Goal: Contribute content: Contribute content

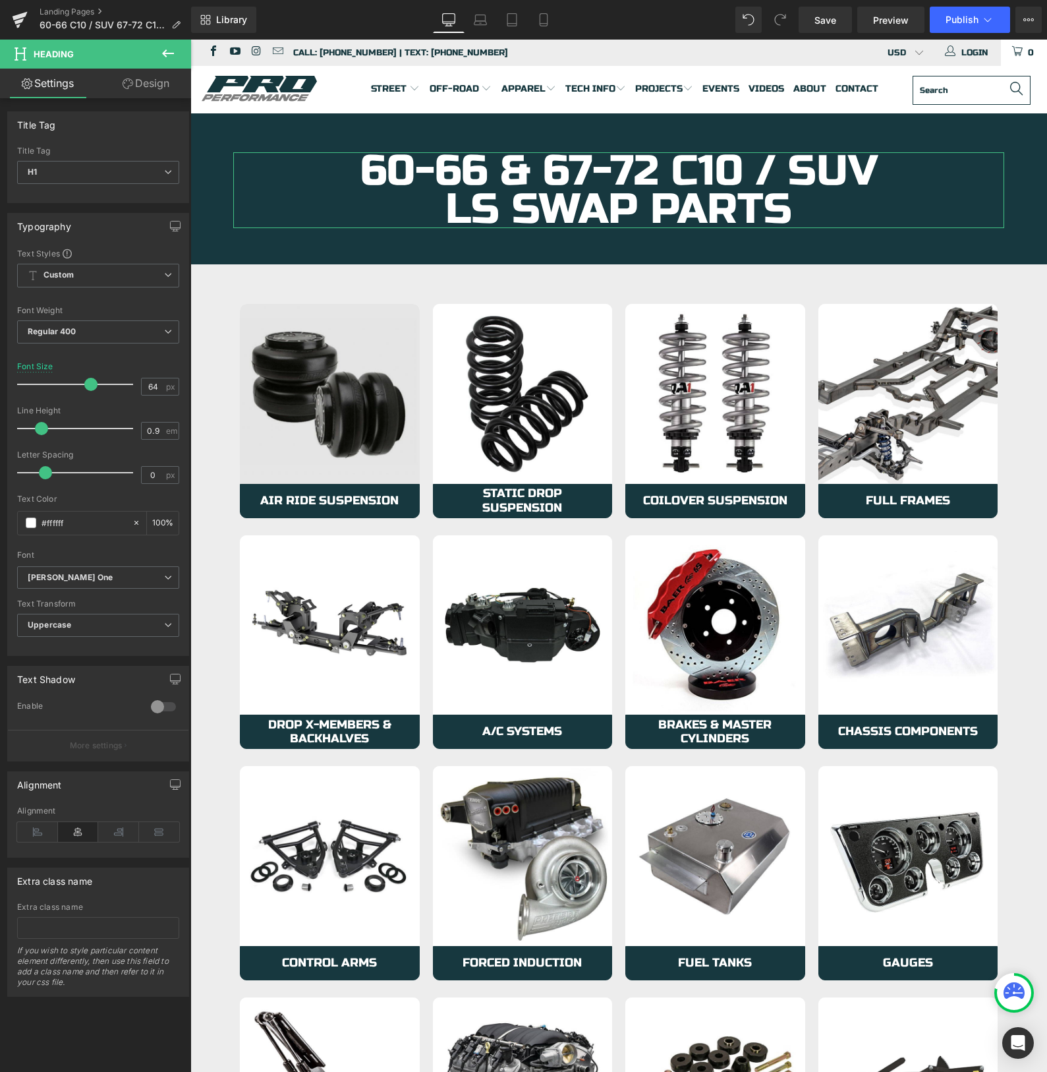
click at [293, 422] on img at bounding box center [330, 394] width 180 height 180
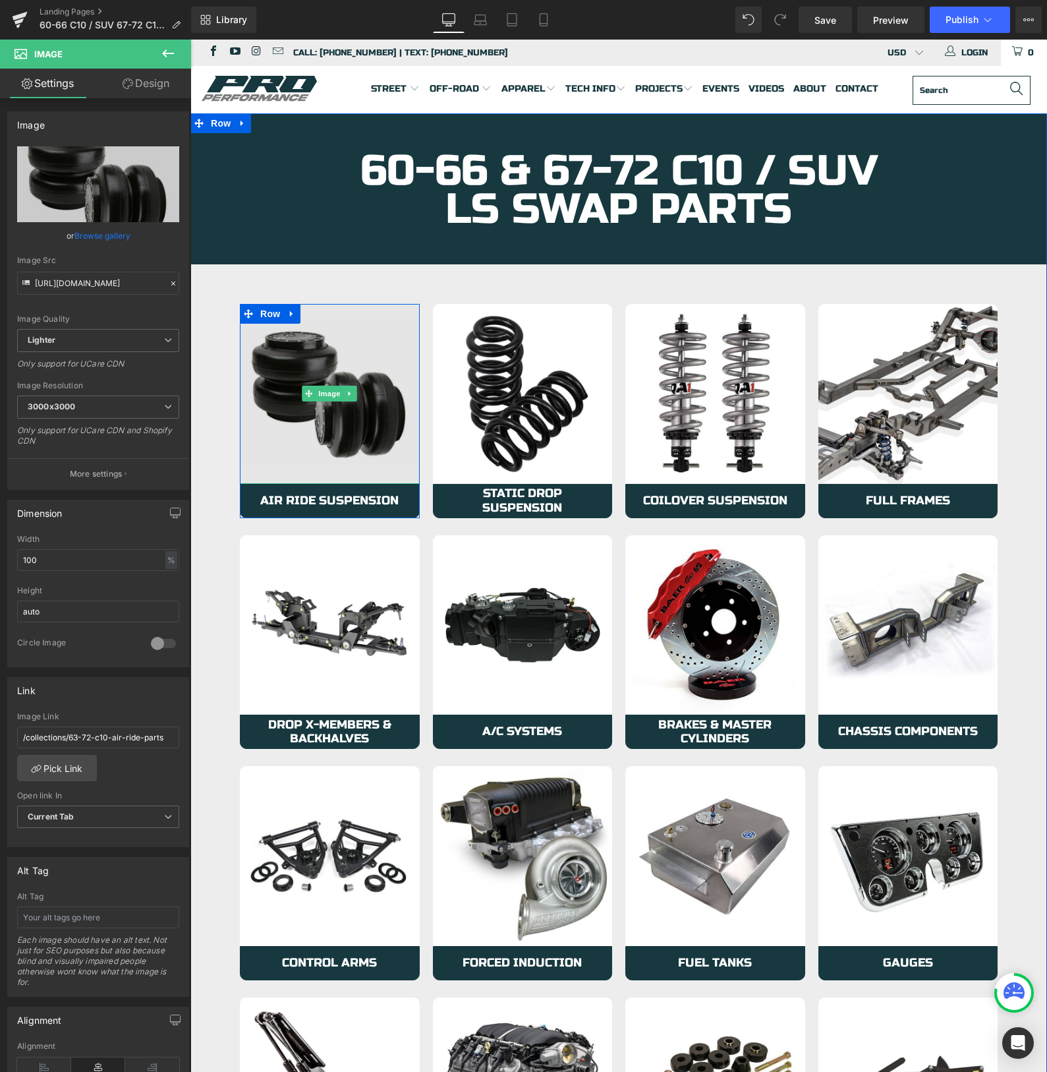
click at [297, 411] on img at bounding box center [330, 394] width 180 height 180
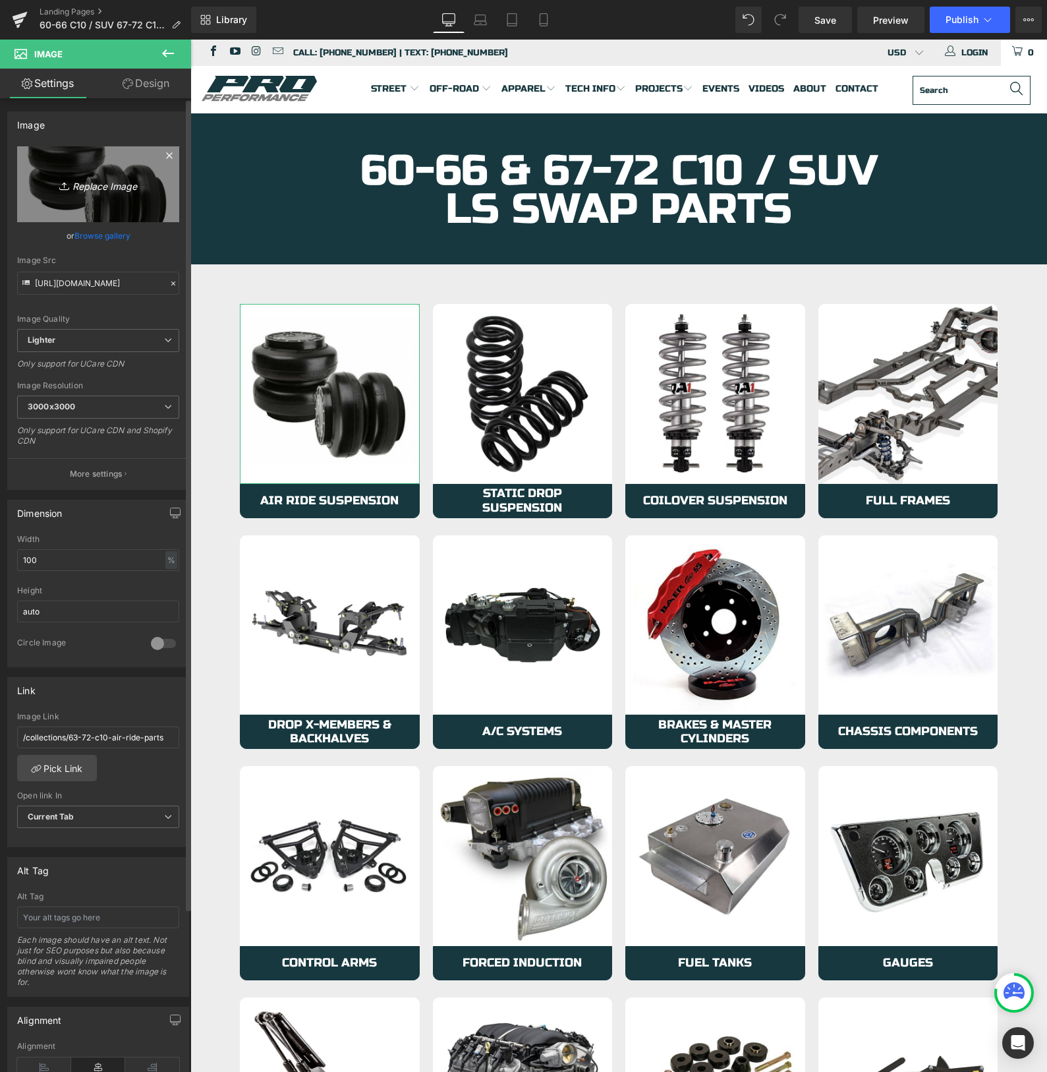
click at [90, 187] on icon "Replace Image" at bounding box center [97, 184] width 105 height 16
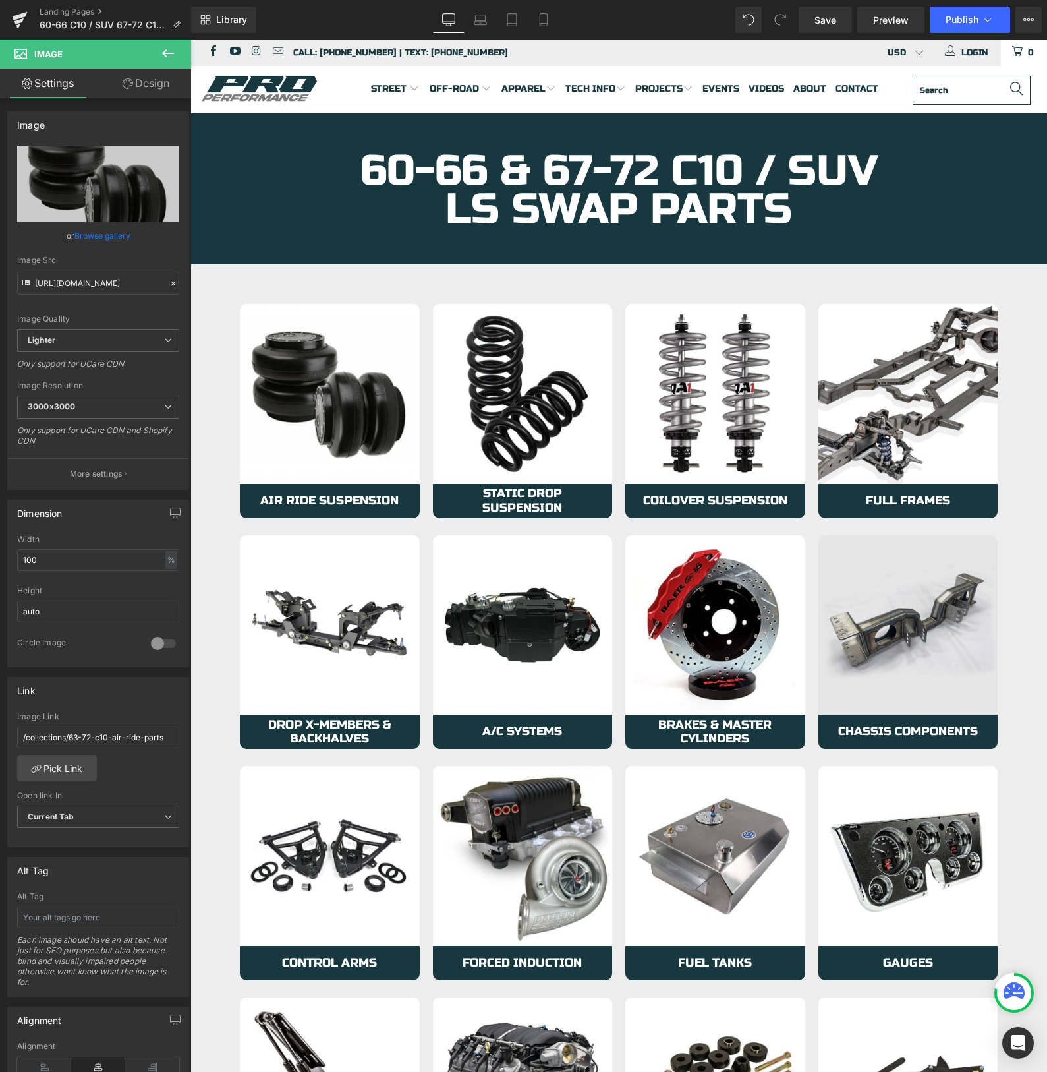
type input "C:\fakepath\mount.jpg"
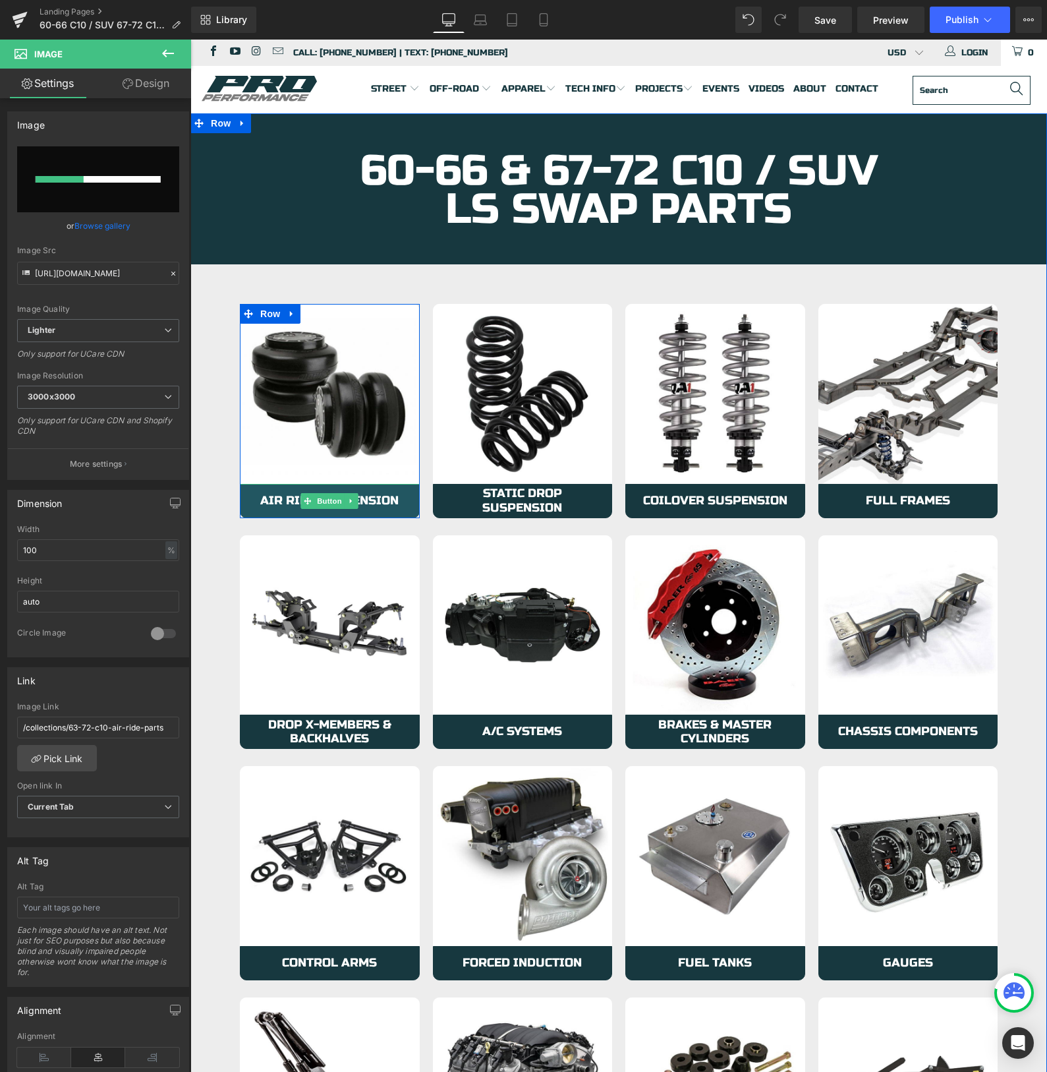
click at [289, 502] on span "Air Ride Suspension" at bounding box center [329, 501] width 138 height 14
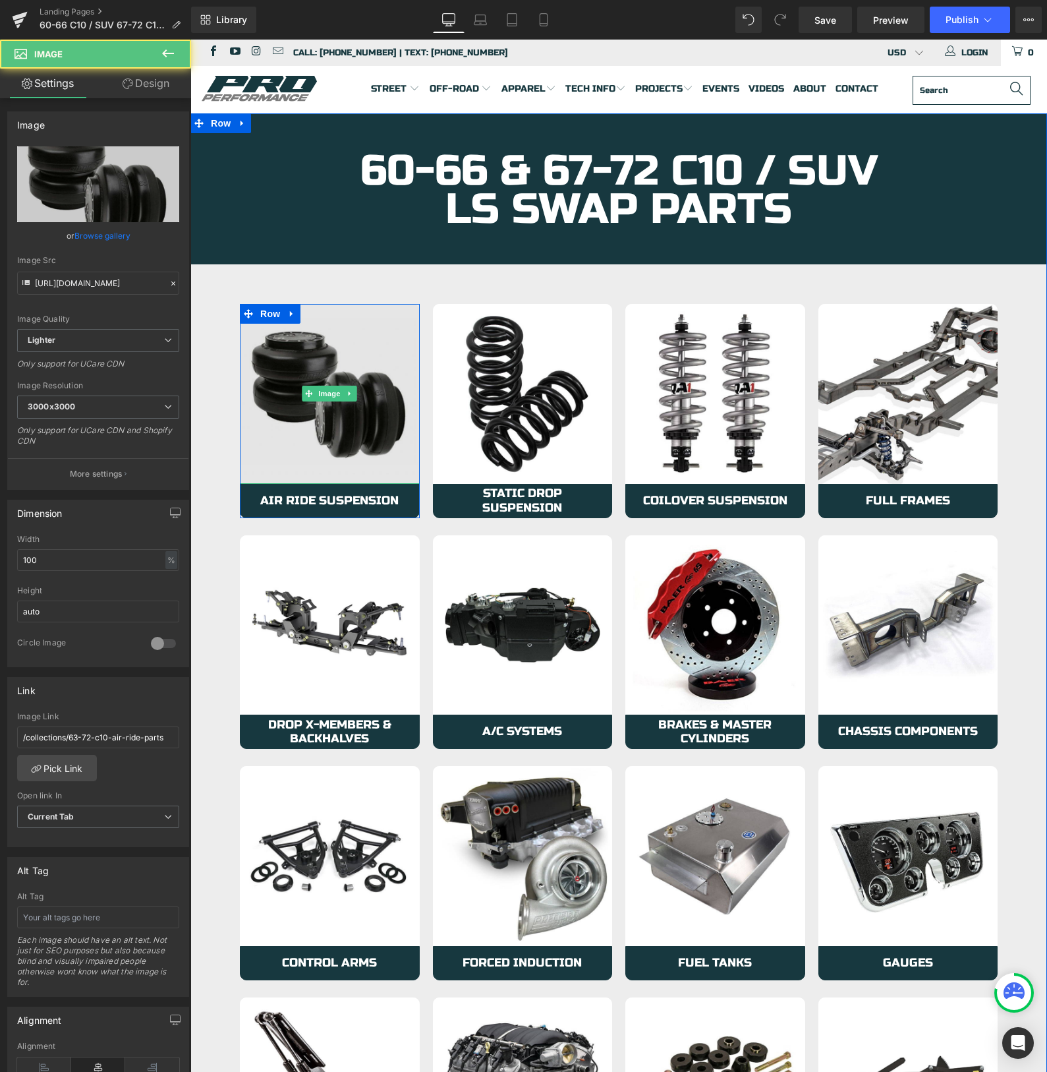
click at [303, 438] on img at bounding box center [330, 394] width 180 height 180
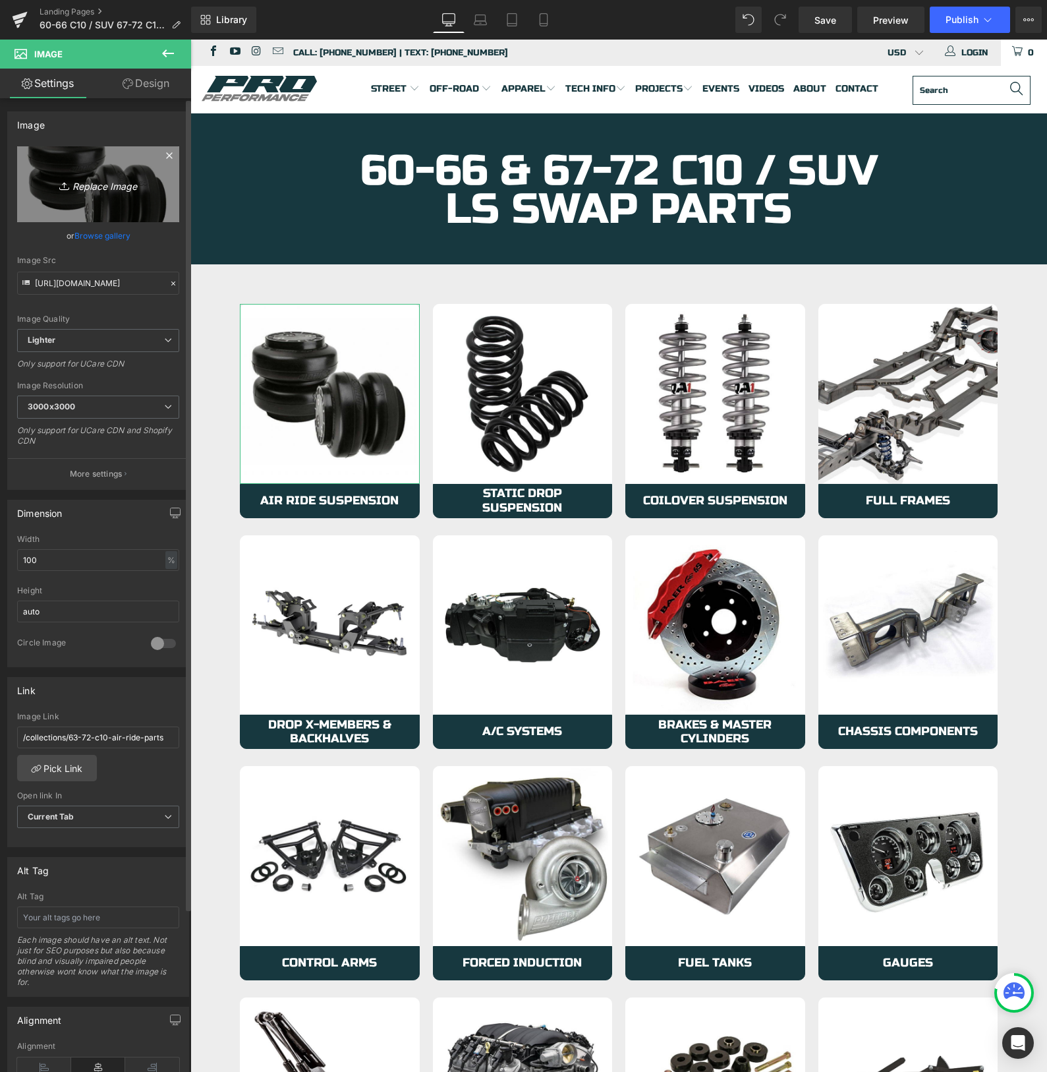
click at [92, 185] on icon "Replace Image" at bounding box center [97, 184] width 105 height 16
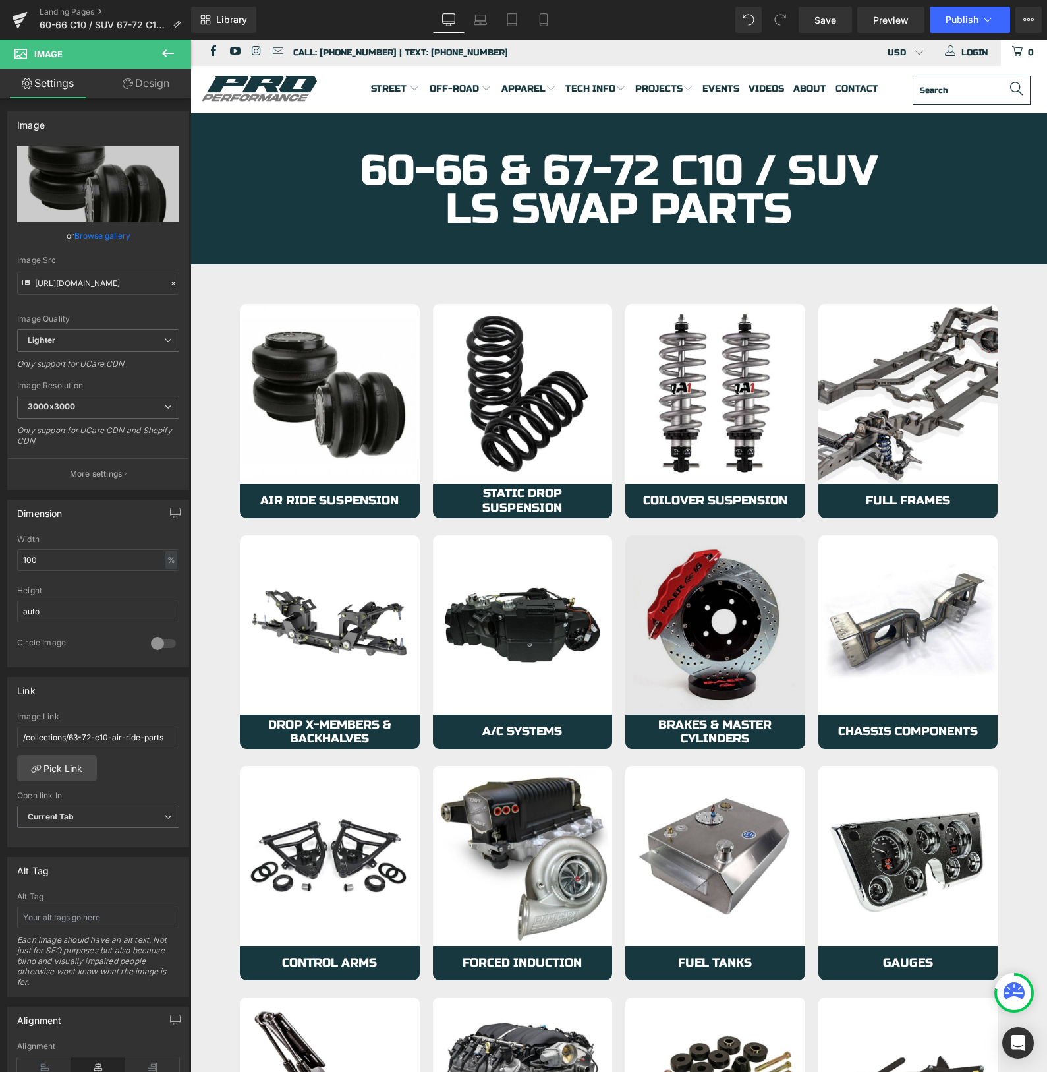
type input "C:\fakepath\mount.jpg"
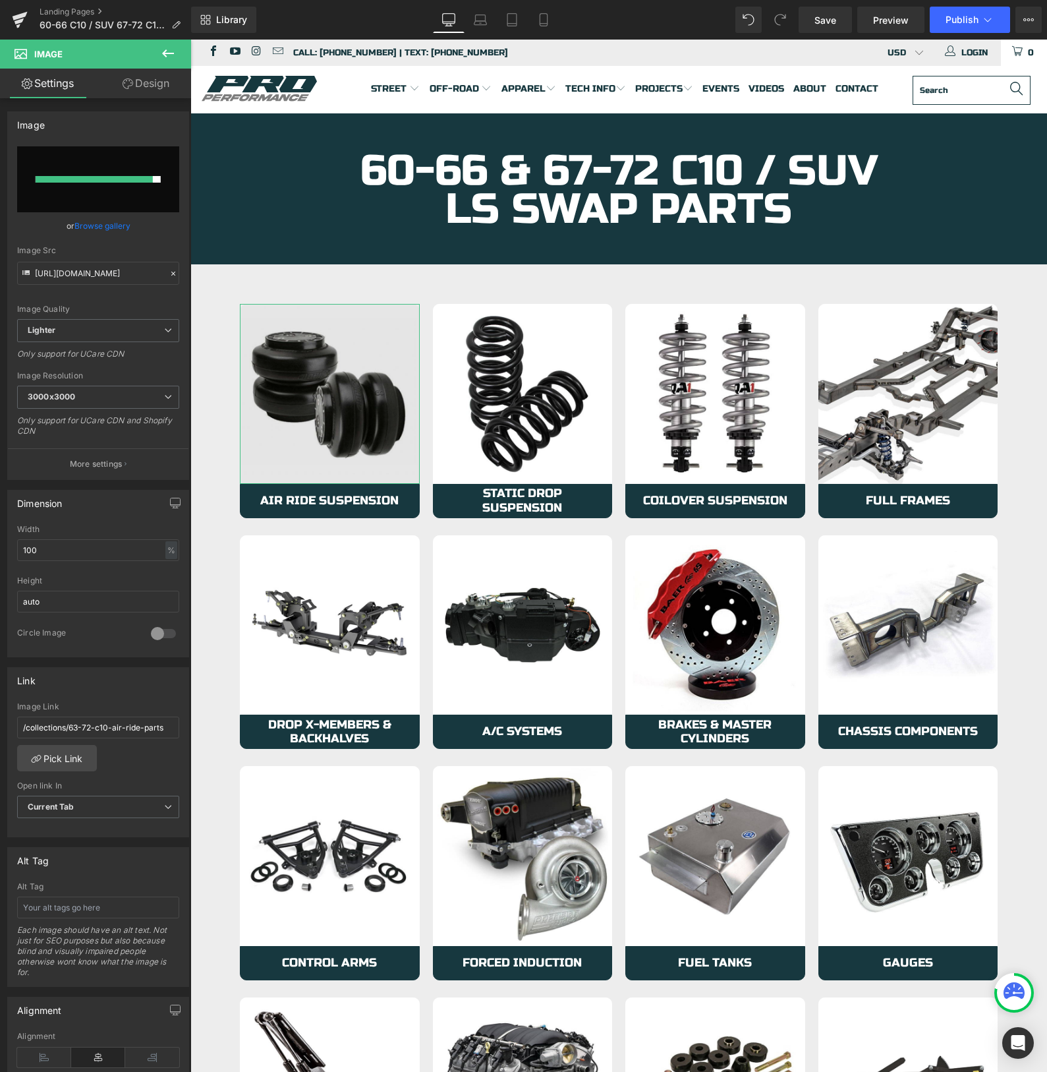
type input "[URL][DOMAIN_NAME]"
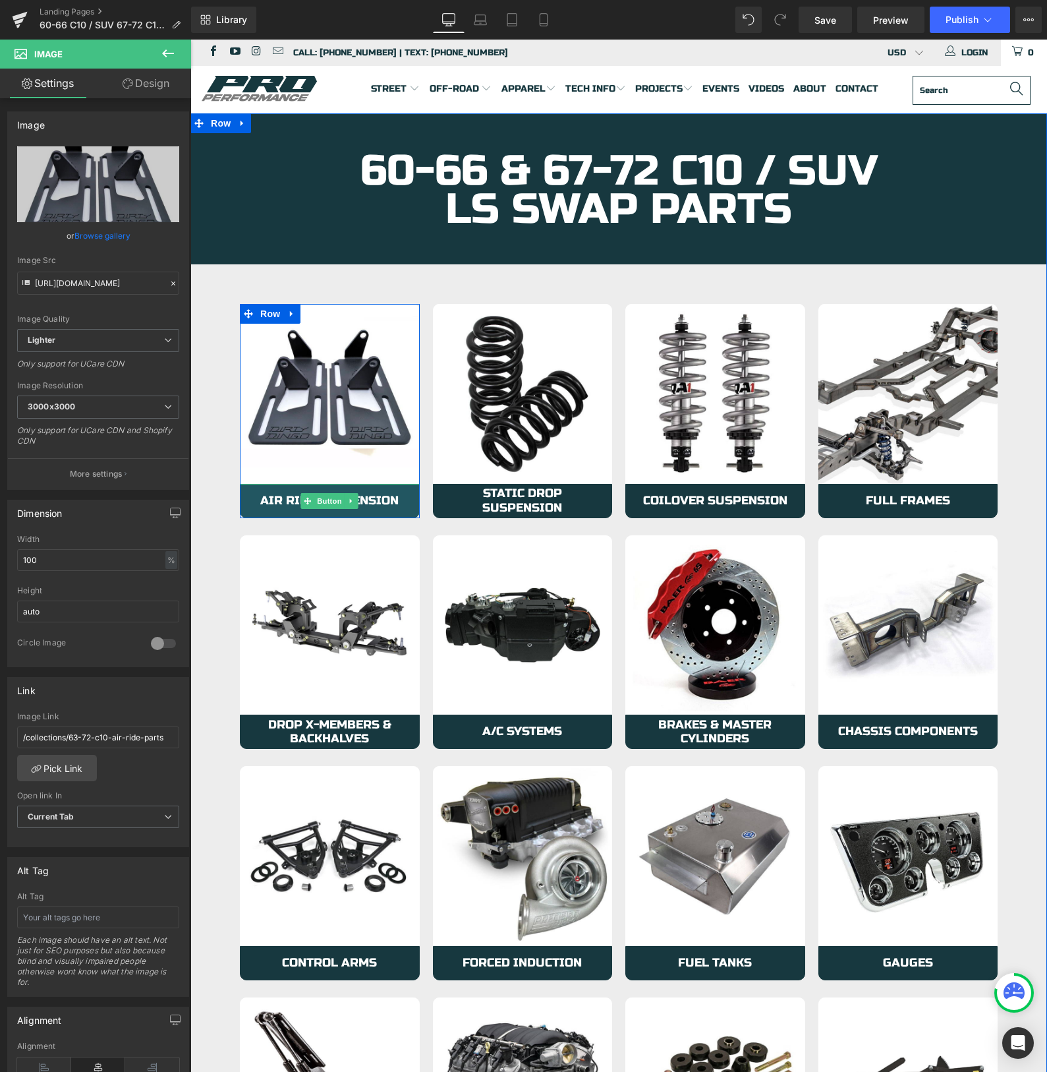
click at [273, 502] on span "Air Ride Suspension" at bounding box center [329, 501] width 138 height 14
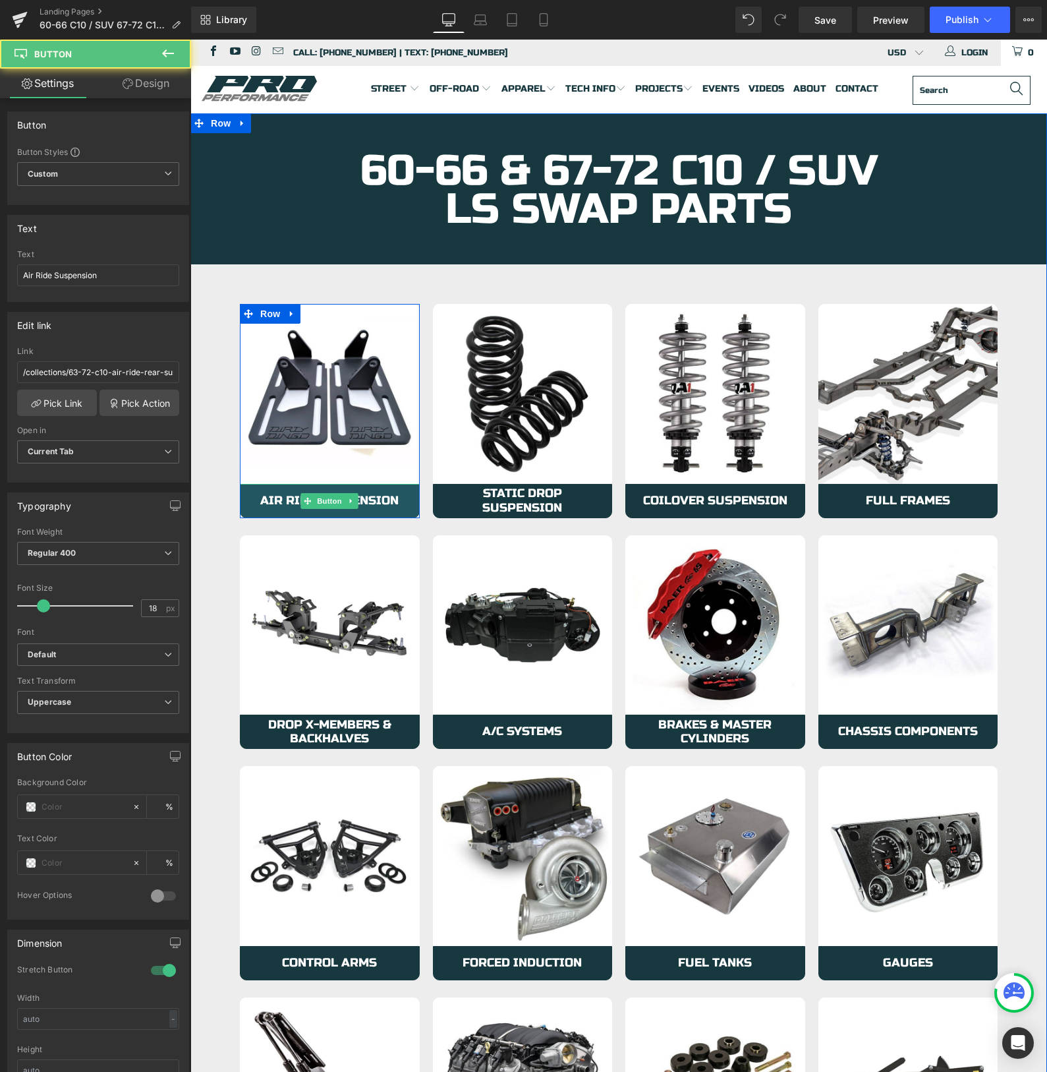
click at [273, 502] on span "Air Ride Suspension" at bounding box center [329, 501] width 138 height 14
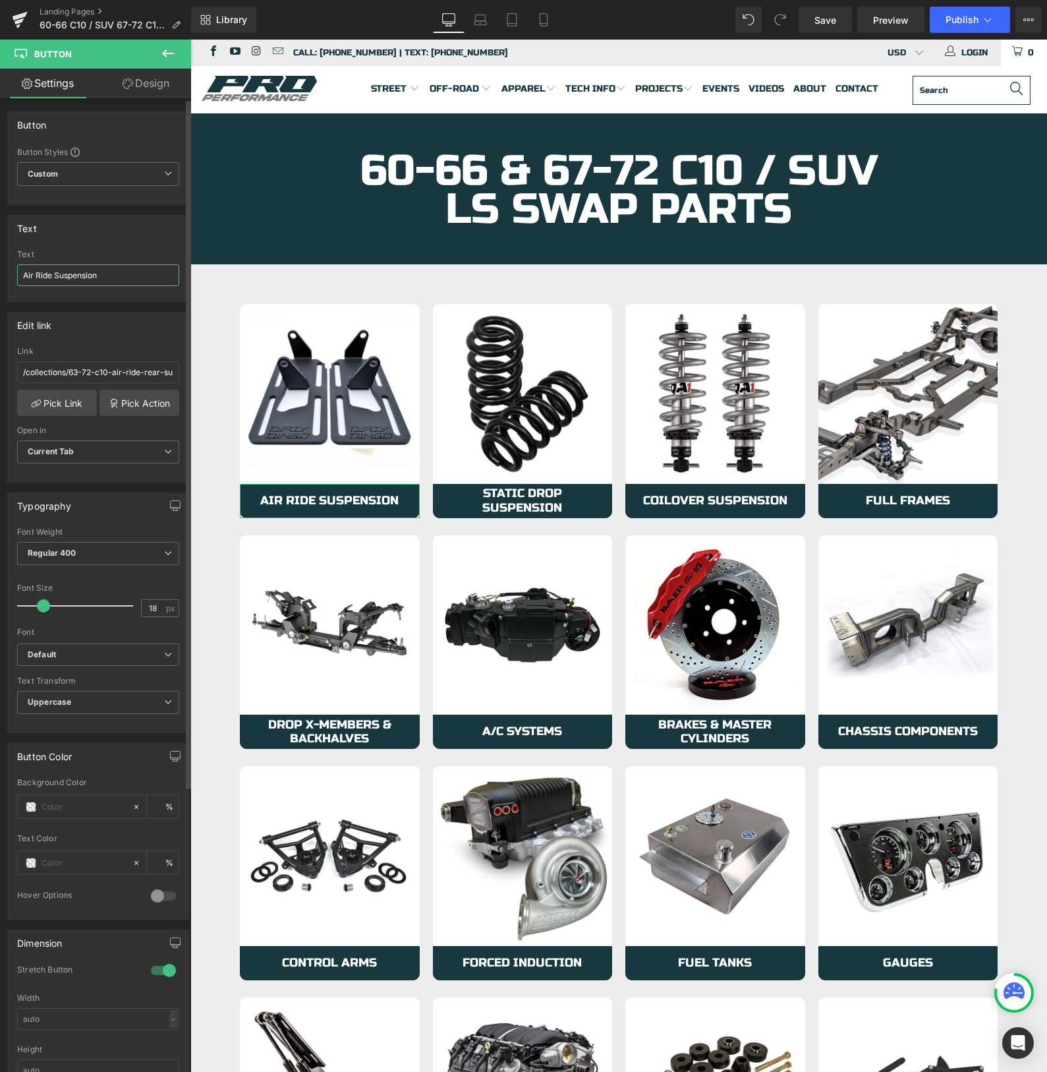
click at [69, 276] on input "Air Ride Suspension" at bounding box center [98, 275] width 162 height 22
type input "Mounts"
click at [83, 372] on input "/collections/63-72-c10-air-ride-rear-suspension" at bounding box center [98, 372] width 162 height 22
click at [55, 396] on link "Pick Link" at bounding box center [57, 402] width 80 height 26
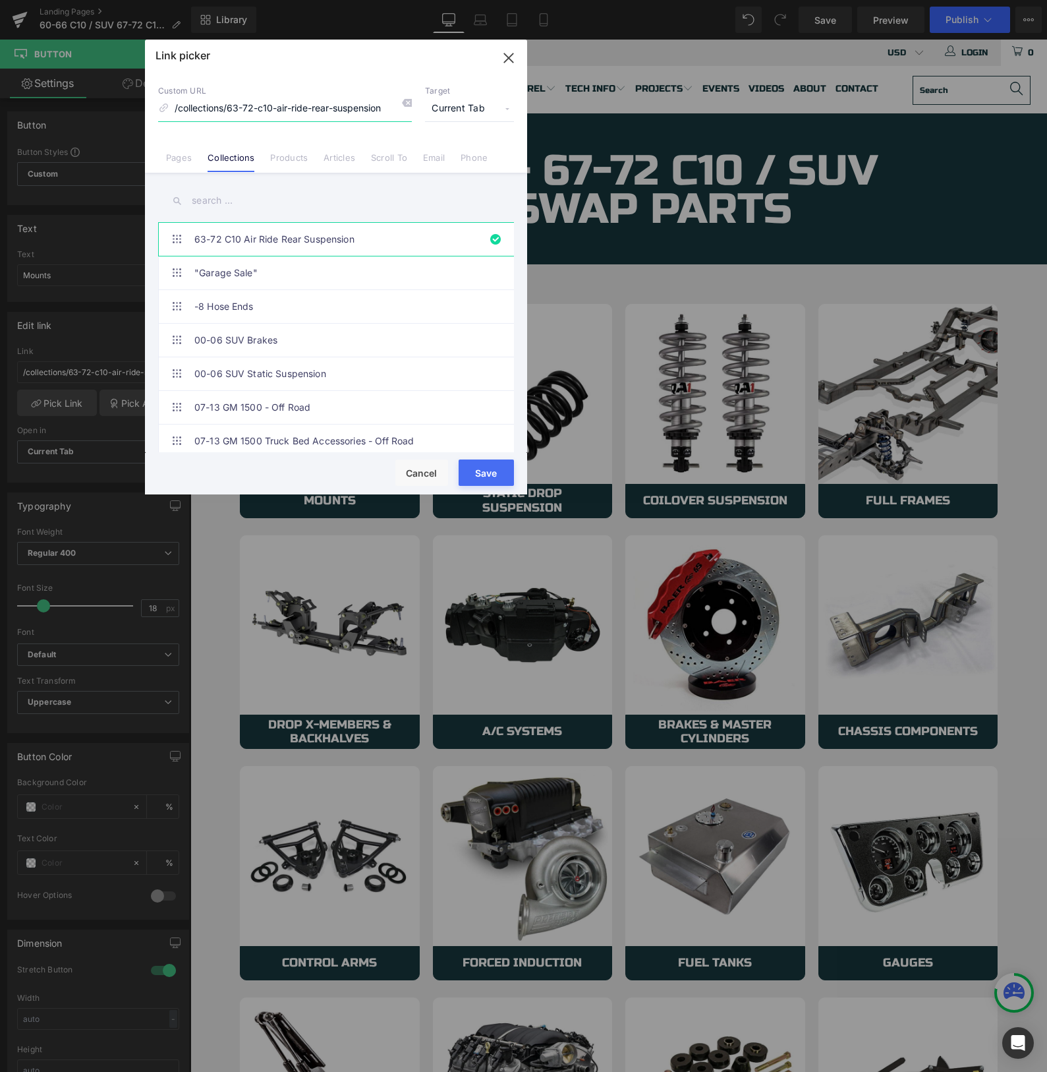
click at [509, 52] on icon "button" at bounding box center [508, 57] width 21 height 21
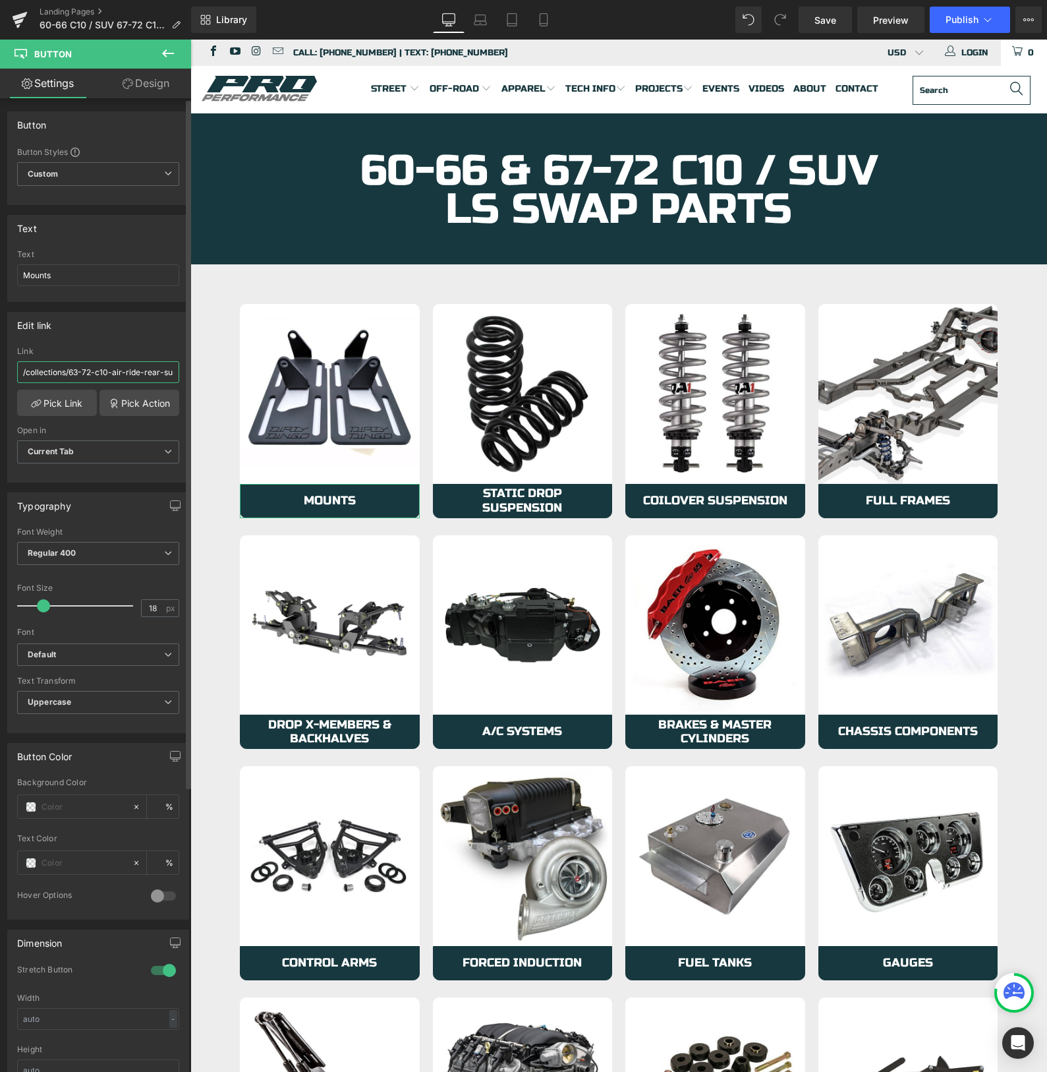
click at [47, 369] on input "/collections/63-72-c10-air-ride-rear-suspension" at bounding box center [98, 372] width 162 height 22
paste input "[URL][DOMAIN_NAME]"
type input "[URL][DOMAIN_NAME]"
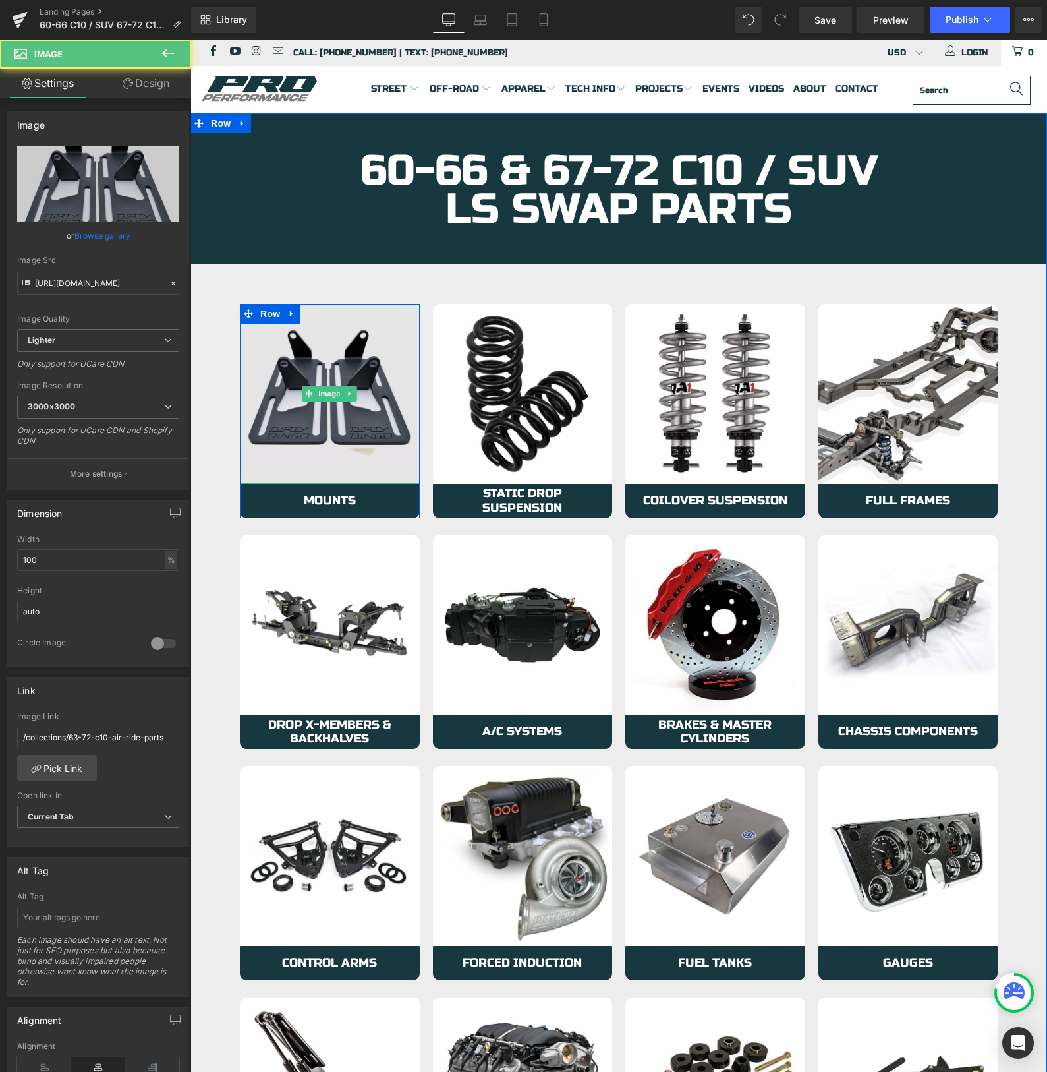
click at [270, 456] on img at bounding box center [330, 394] width 180 height 180
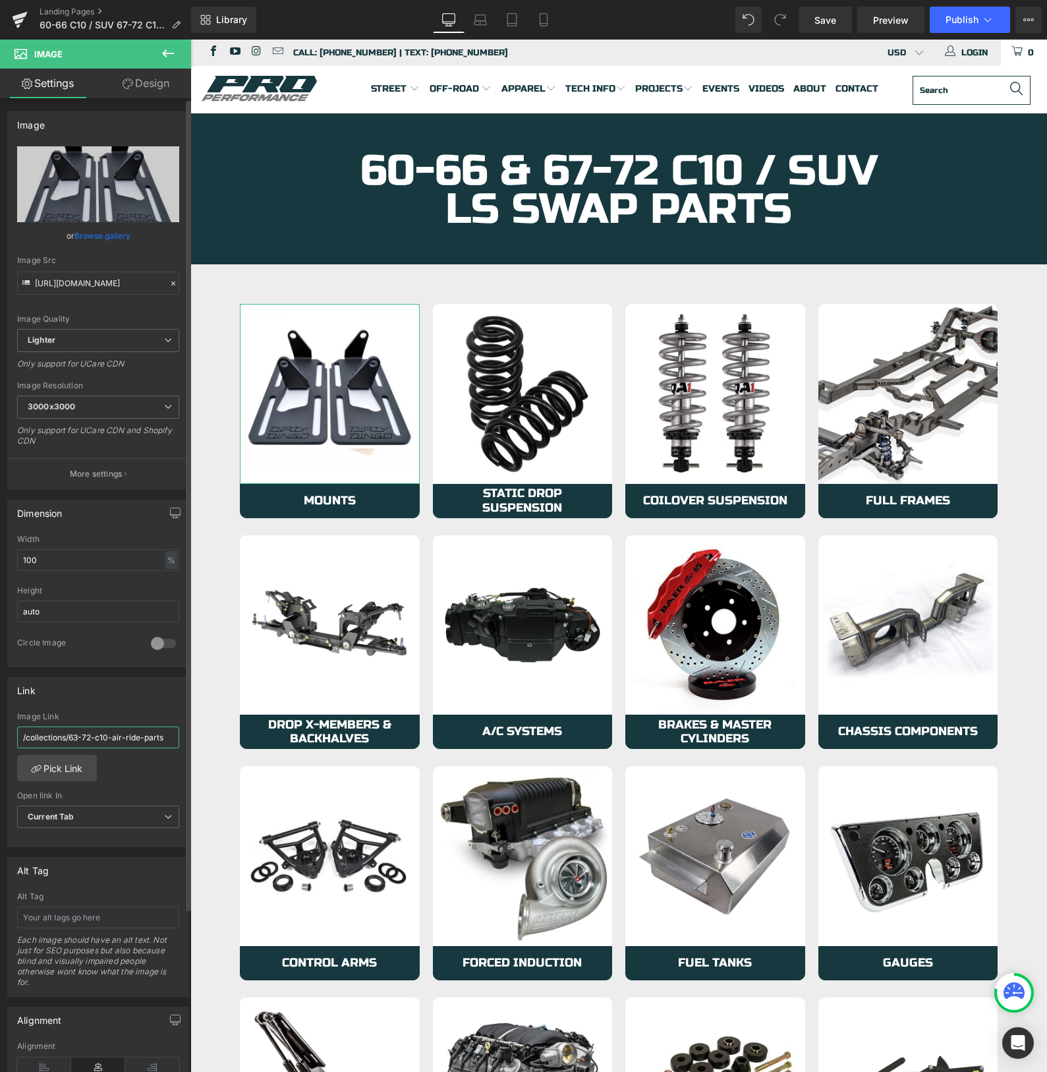
click at [78, 743] on input "/collections/63-72-c10-air-ride-parts" at bounding box center [98, 737] width 162 height 22
paste input "[URL][DOMAIN_NAME]"
type input "[URL][DOMAIN_NAME]"
click at [823, 24] on span "Save" at bounding box center [826, 20] width 22 height 14
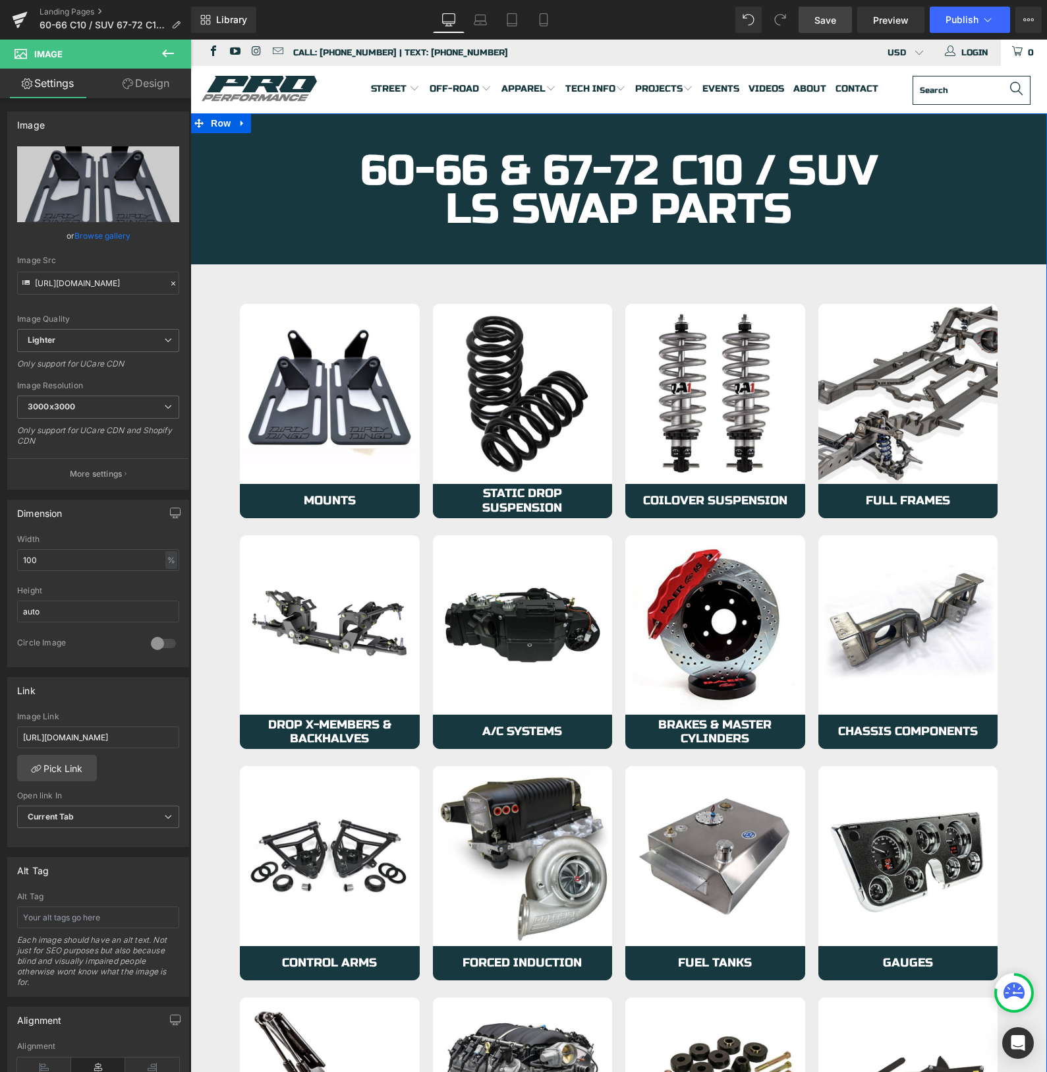
scroll to position [20, 0]
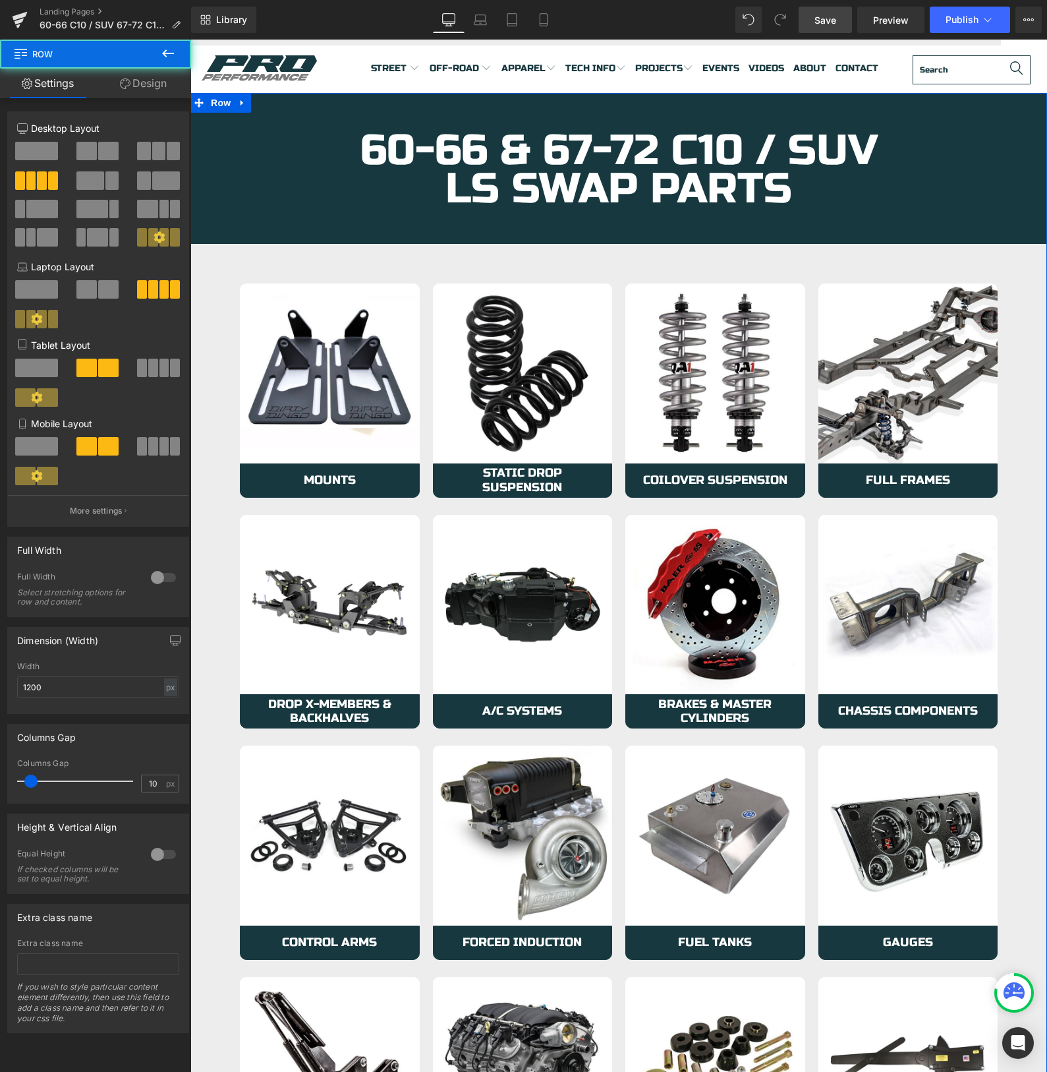
click at [304, 266] on div "Image Mounts Button Row Image Static Drop Suspension Button Row Image Coilover …" at bounding box center [618, 384] width 771 height 241
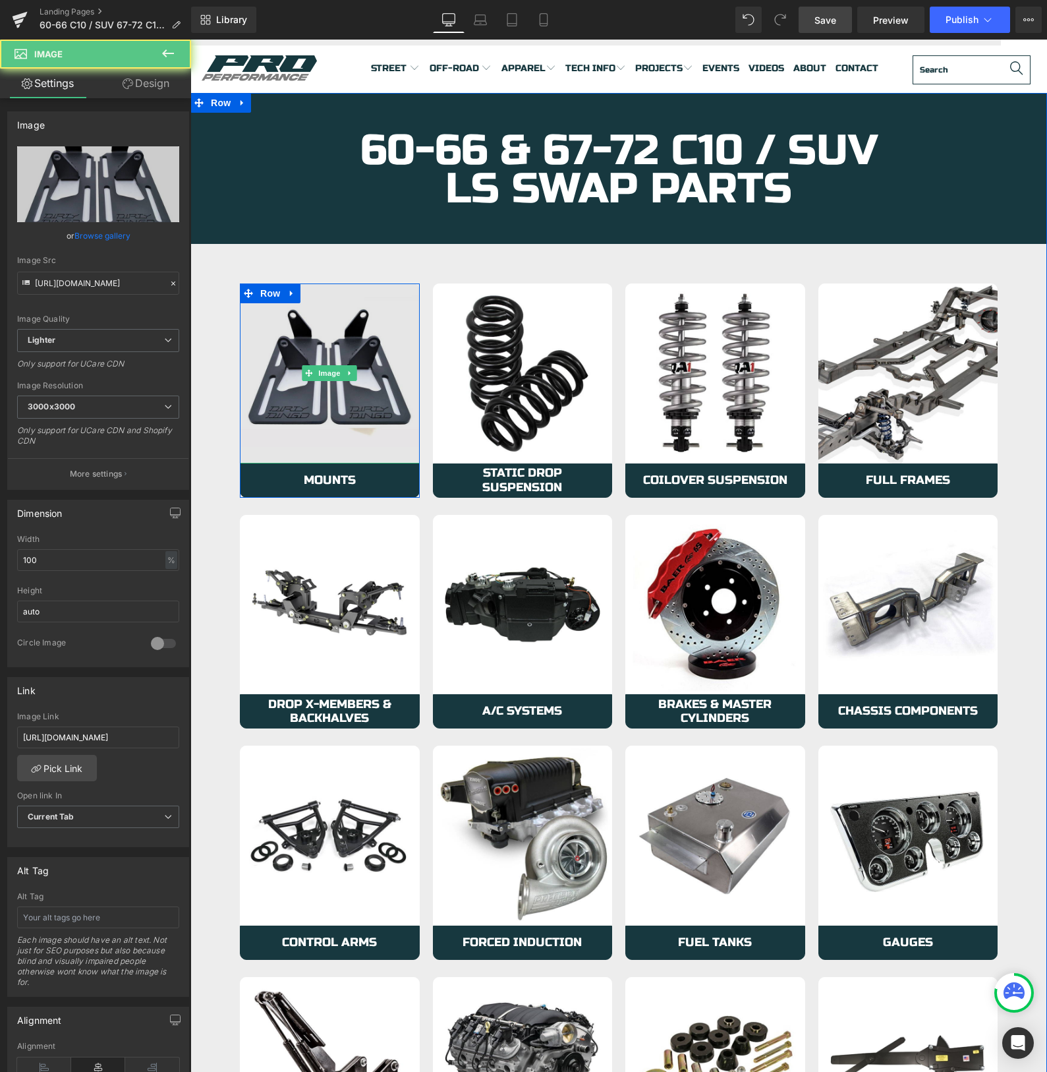
click at [287, 388] on img at bounding box center [330, 373] width 180 height 180
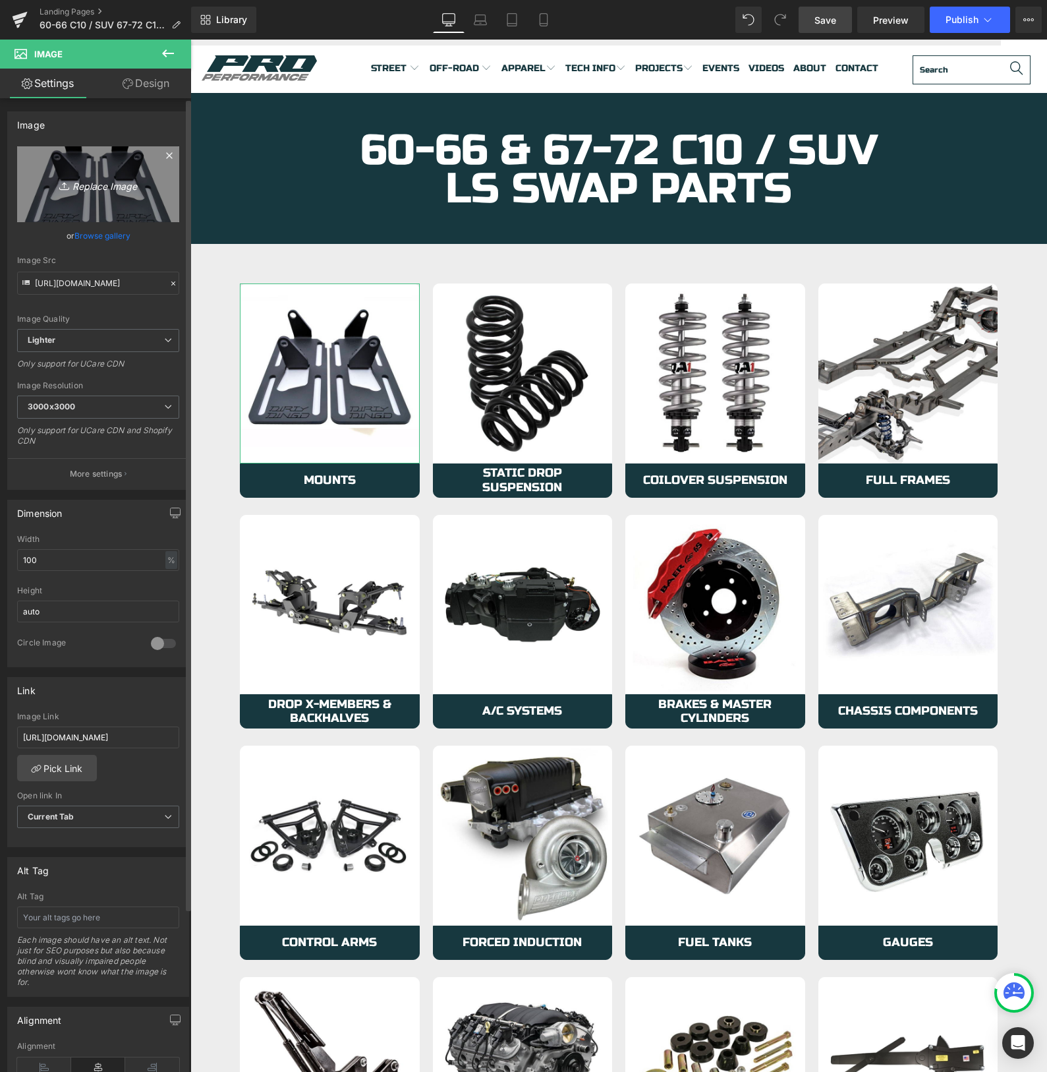
click at [107, 185] on icon "Replace Image" at bounding box center [97, 184] width 105 height 16
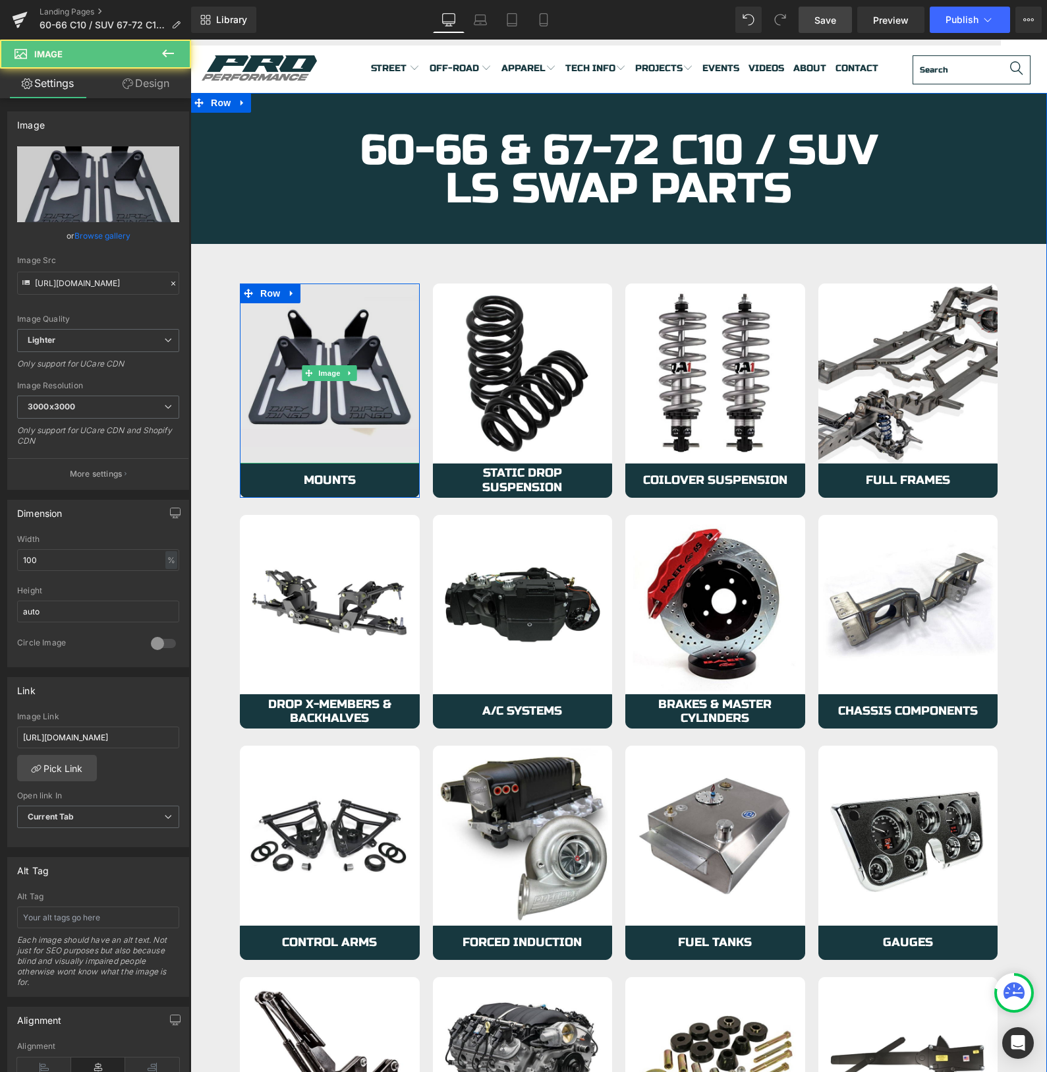
click at [291, 406] on img at bounding box center [330, 373] width 180 height 180
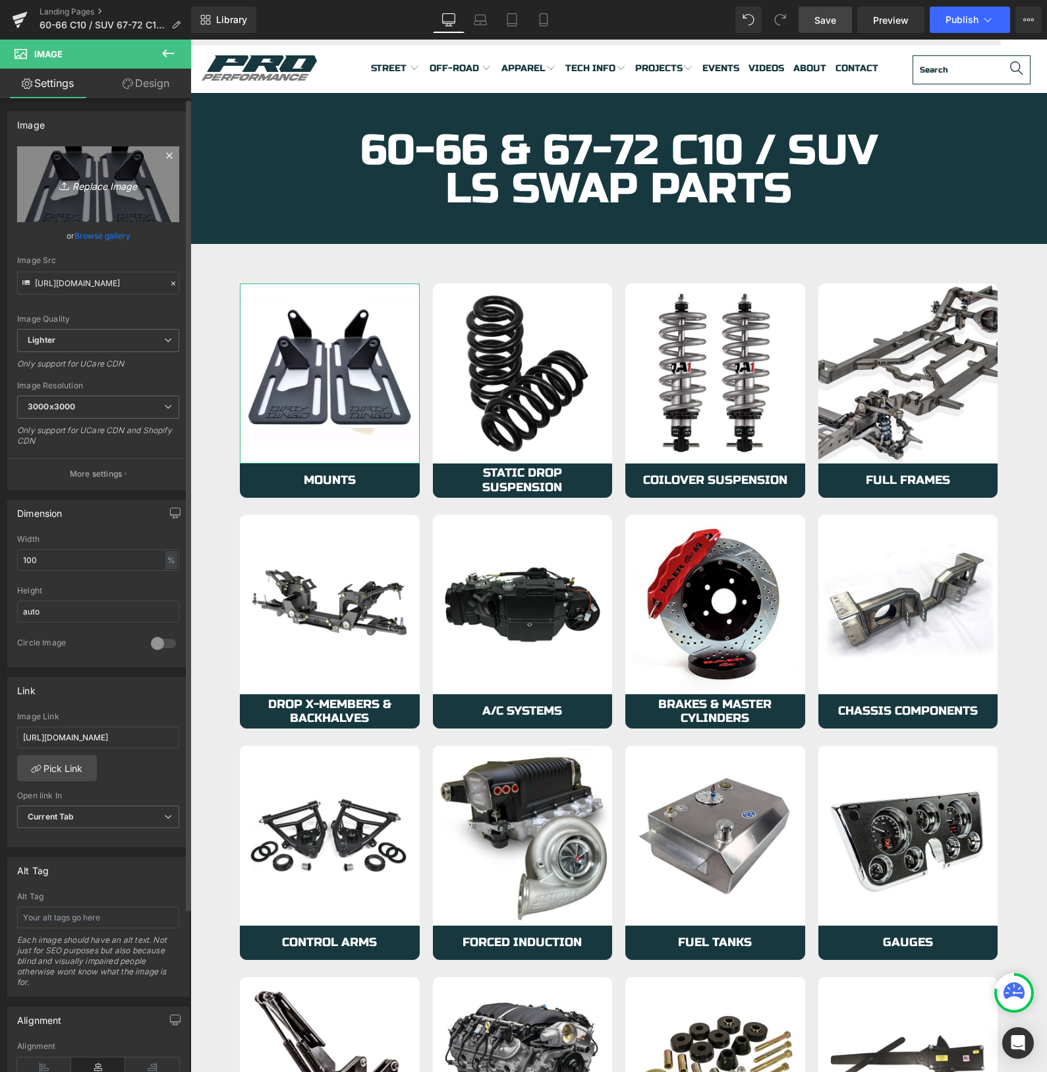
click at [94, 187] on icon "Replace Image" at bounding box center [97, 184] width 105 height 16
type input "C:\fakepath\LS-Swap-Kit.jpg"
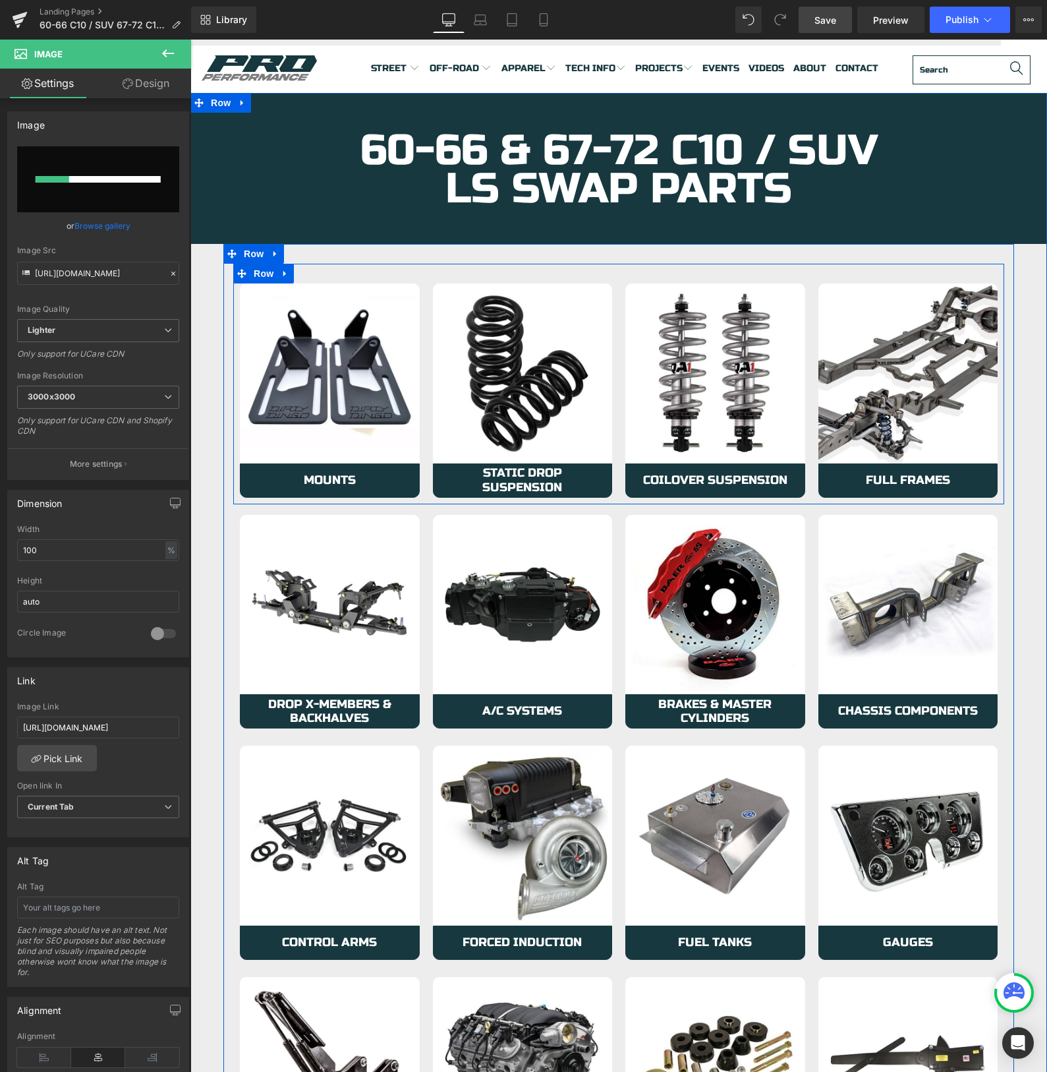
scroll to position [18, 0]
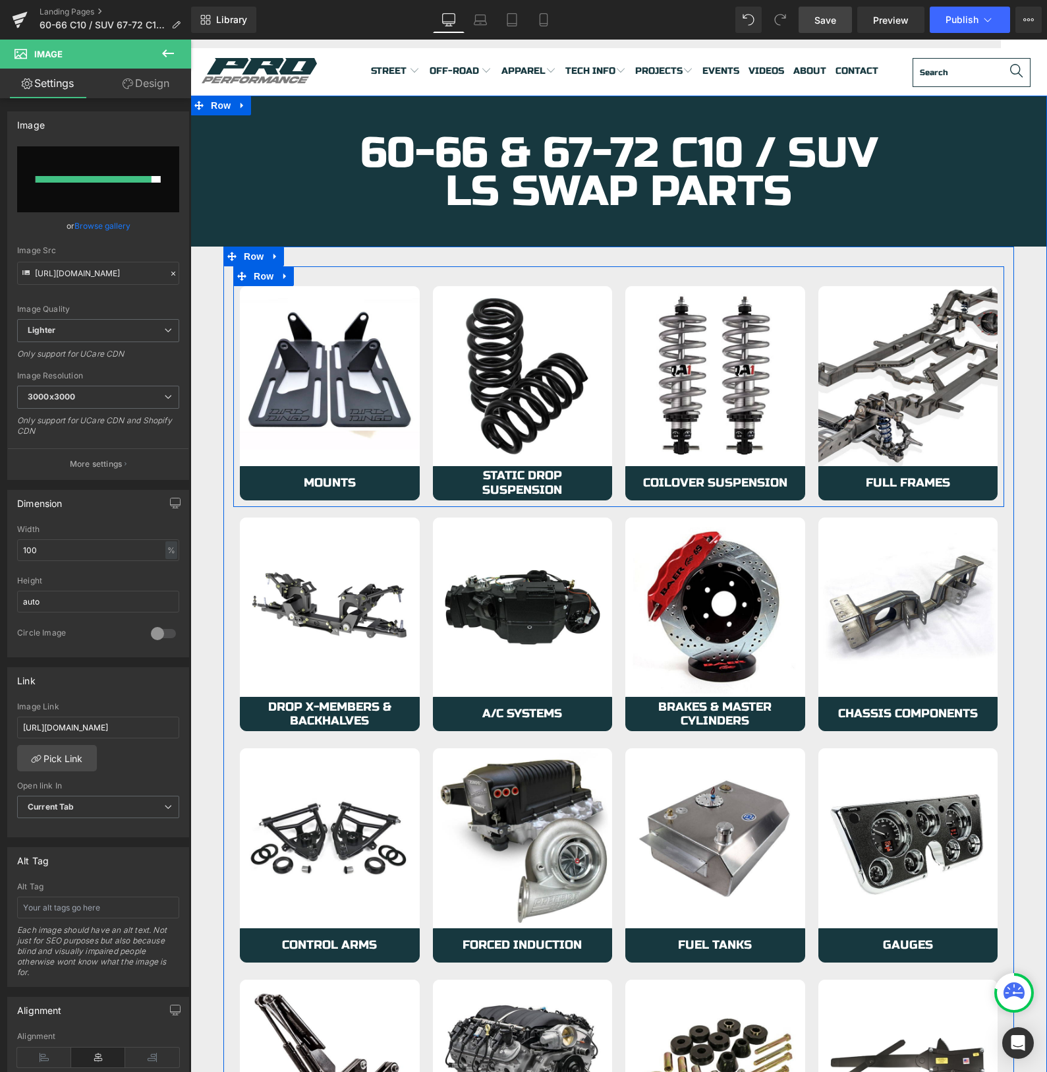
type input "[URL][DOMAIN_NAME]"
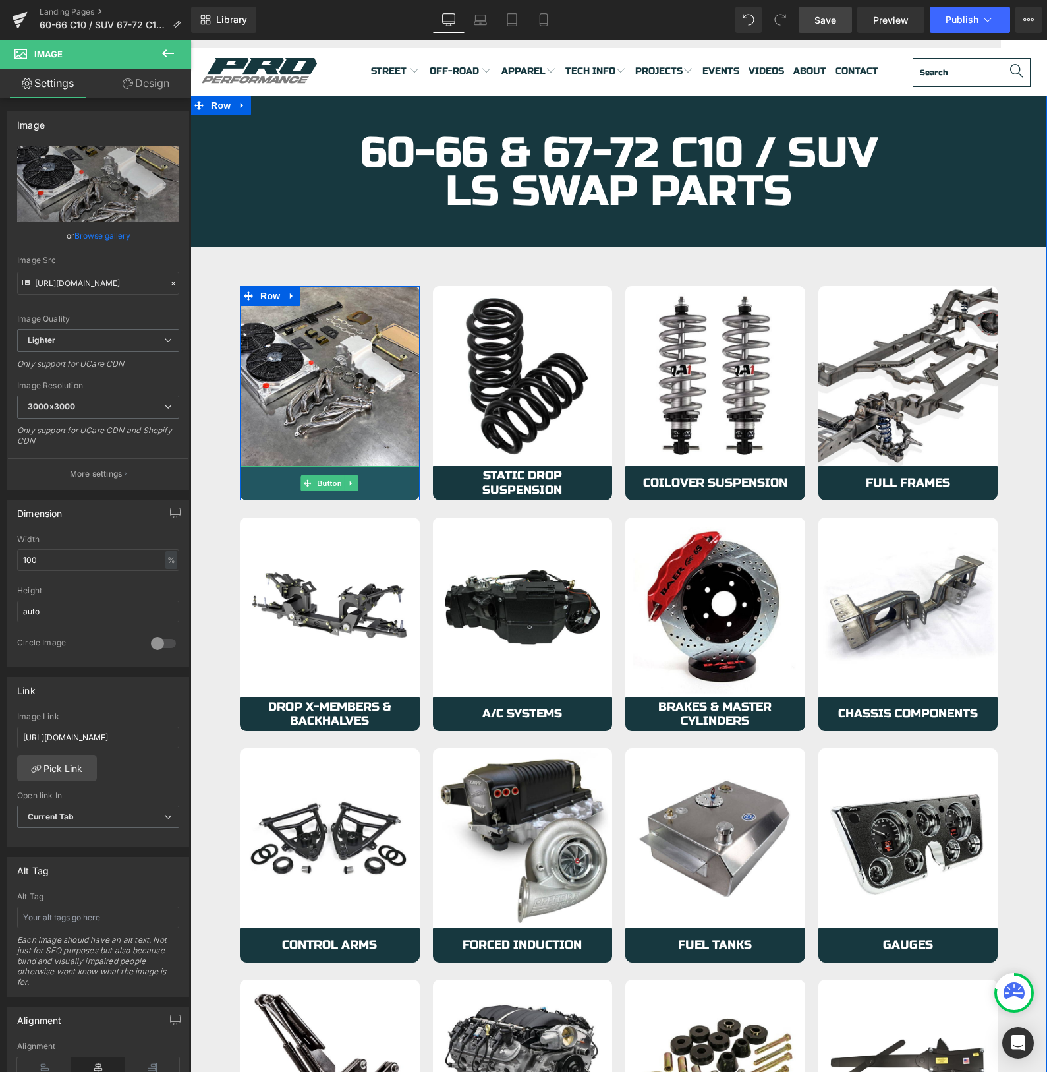
click at [282, 484] on link "Mounts" at bounding box center [330, 483] width 180 height 34
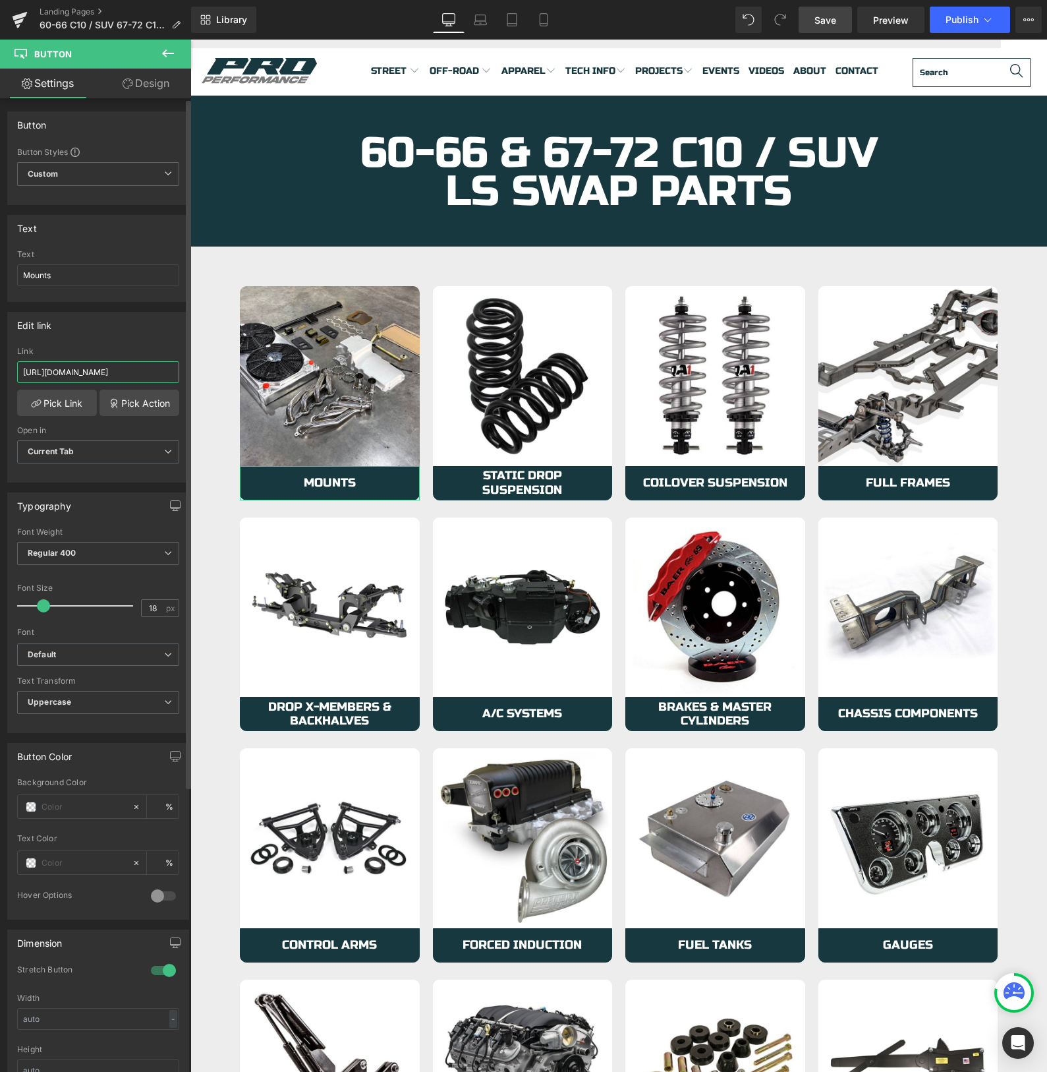
click at [72, 368] on input "[URL][DOMAIN_NAME]" at bounding box center [98, 372] width 162 height 22
paste input "products/pro-performance-ls-swap-kit-63-72-c10?_pos=1&_sid=4d2394de4&_ss=r"
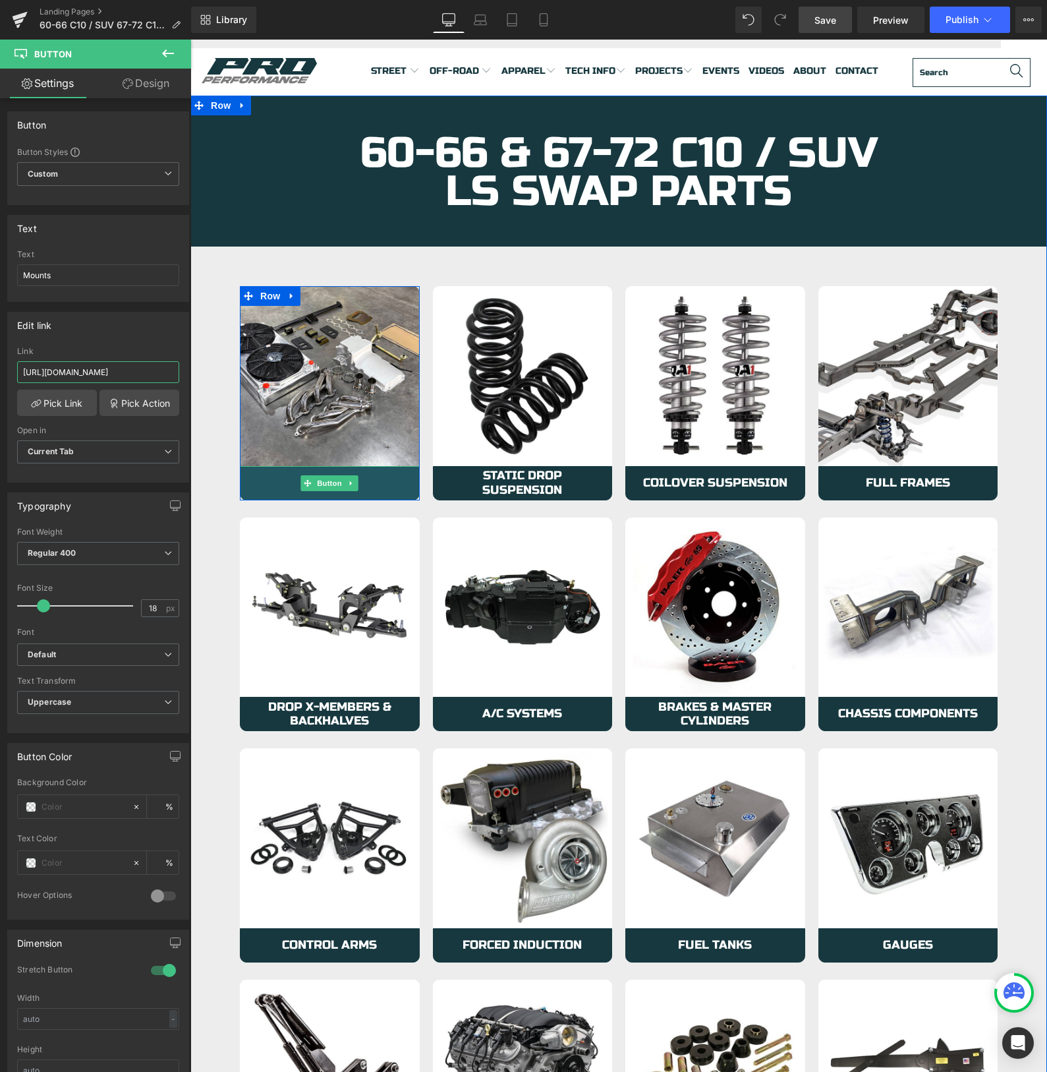
type input "[URL][DOMAIN_NAME]"
click at [264, 480] on link "Mounts" at bounding box center [330, 483] width 180 height 34
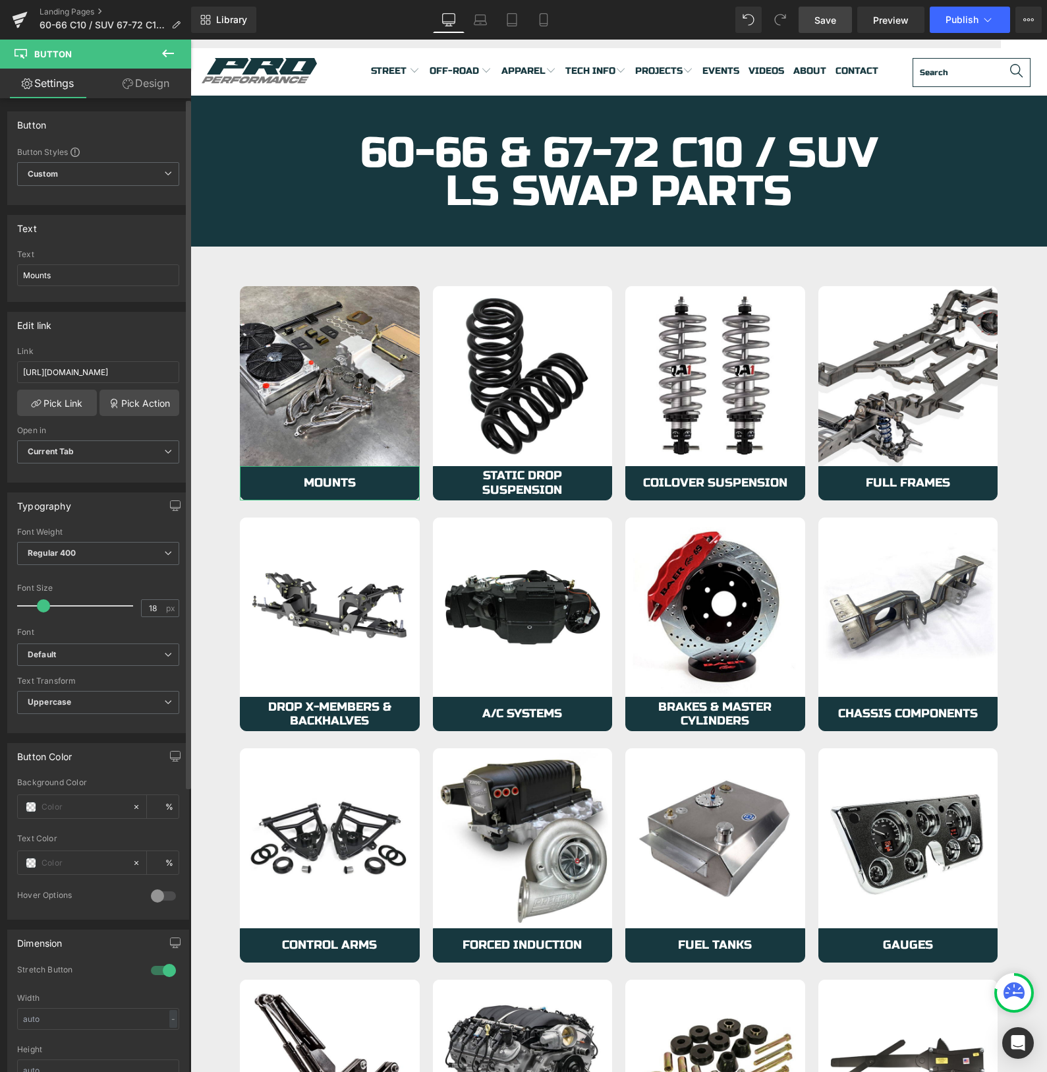
click at [100, 384] on div "Link [URL][DOMAIN_NAME]" at bounding box center [98, 368] width 162 height 43
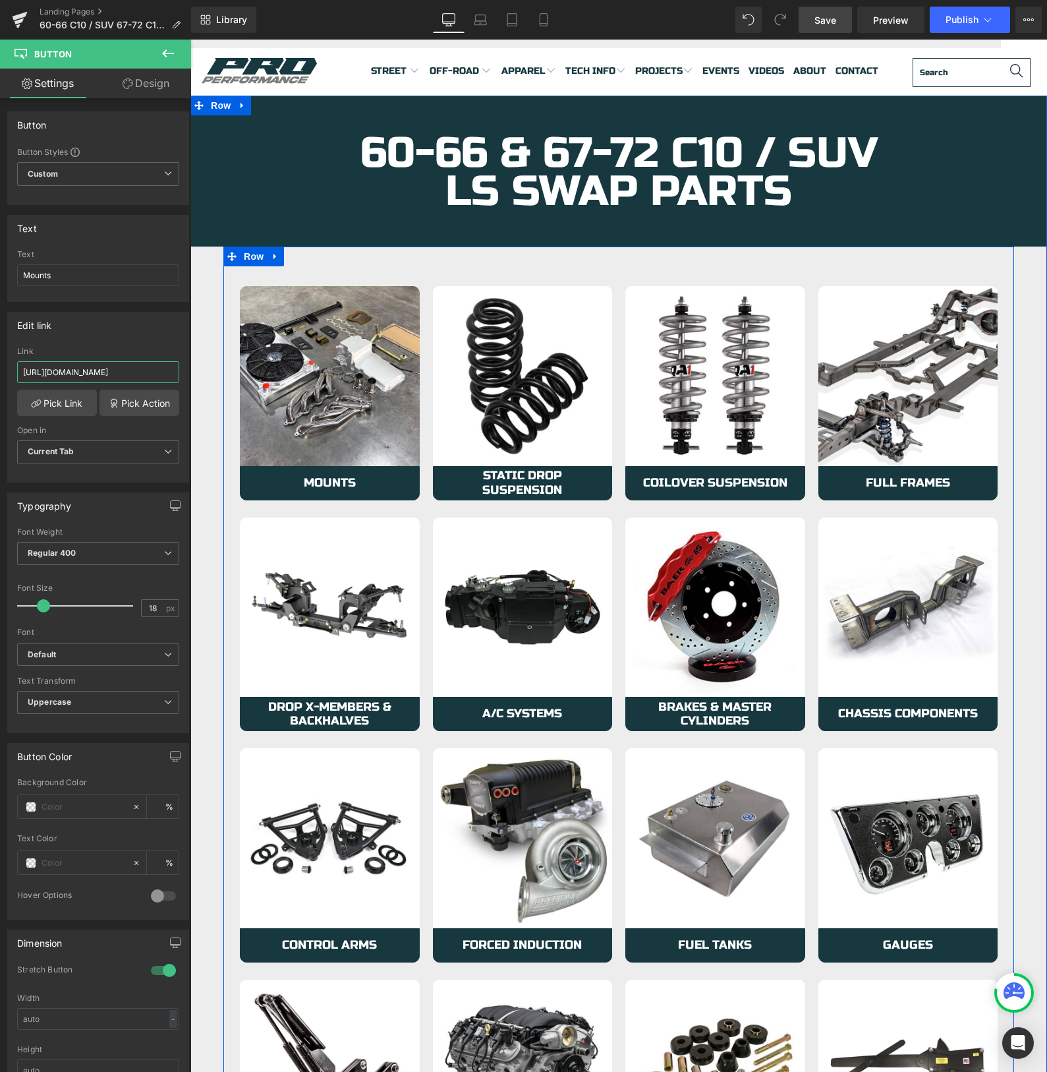
drag, startPoint x: 291, startPoint y: 412, endPoint x: 196, endPoint y: 377, distance: 100.5
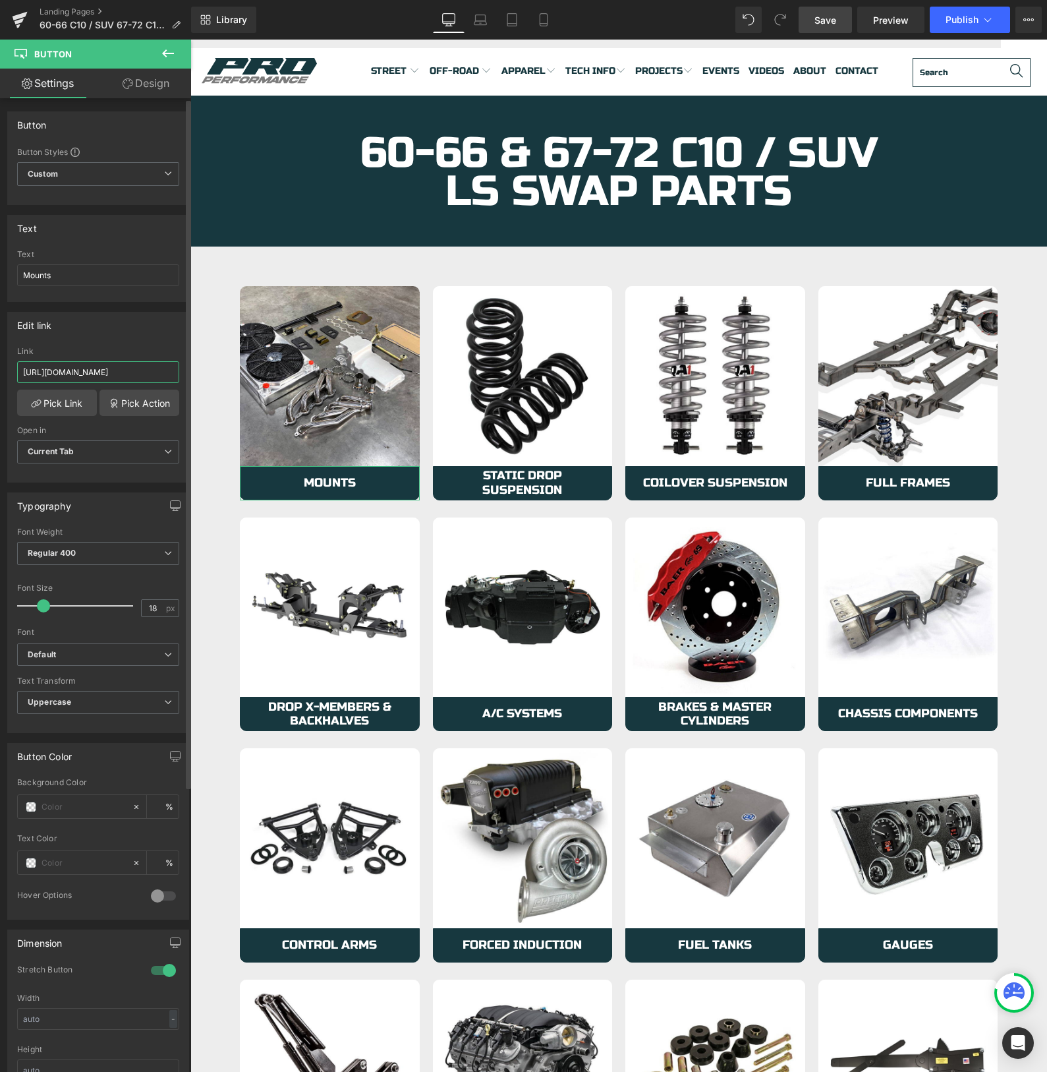
click at [97, 372] on input "[URL][DOMAIN_NAME]" at bounding box center [98, 372] width 162 height 22
click at [109, 372] on input "[URL][DOMAIN_NAME]" at bounding box center [98, 372] width 162 height 22
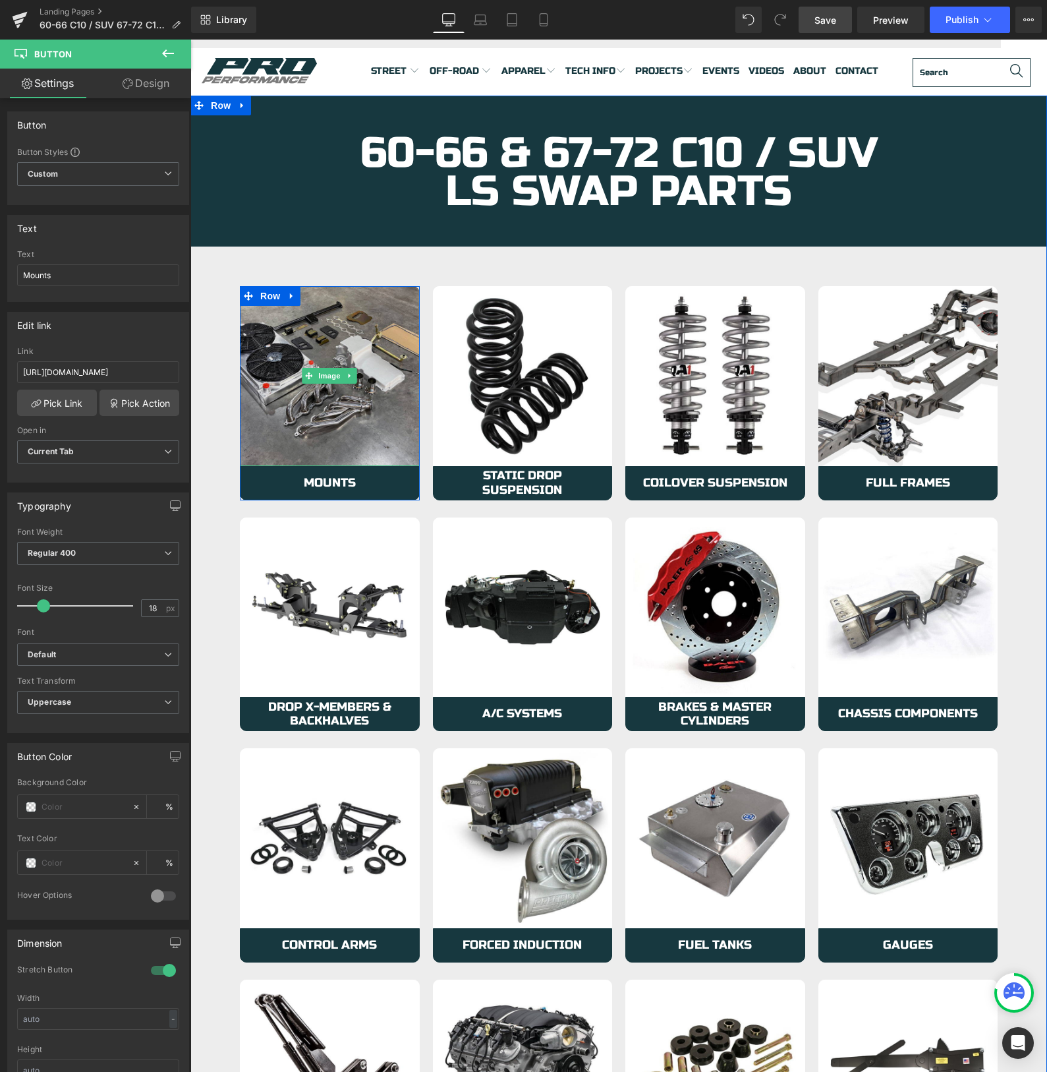
click at [261, 377] on img at bounding box center [330, 376] width 180 height 180
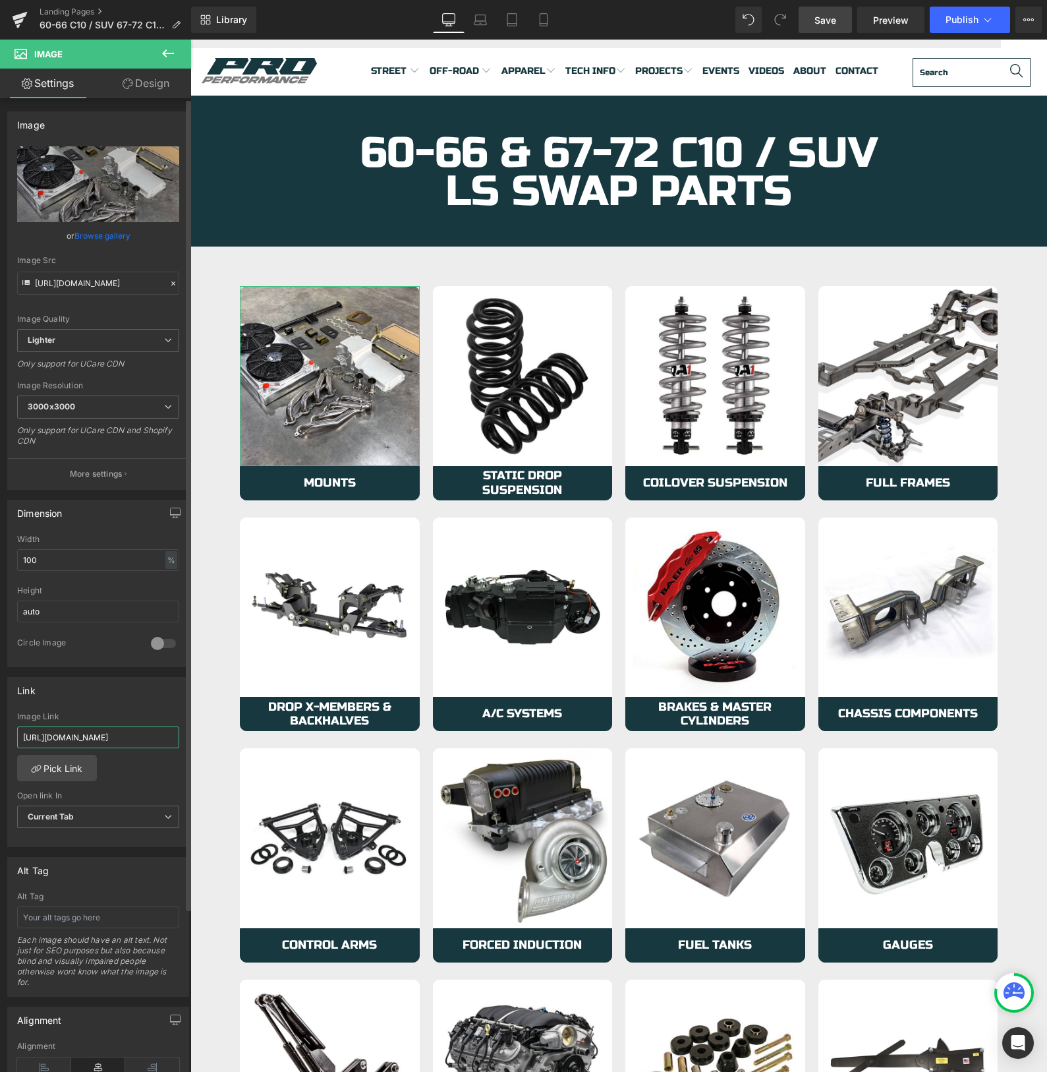
click at [79, 736] on input "[URL][DOMAIN_NAME]" at bounding box center [98, 737] width 162 height 22
paste input "products/pro-performance-ls-swap-kit-63-72-c10?_pos=1&_sid=4d2394de4&_ss=r"
type input "[URL][DOMAIN_NAME]"
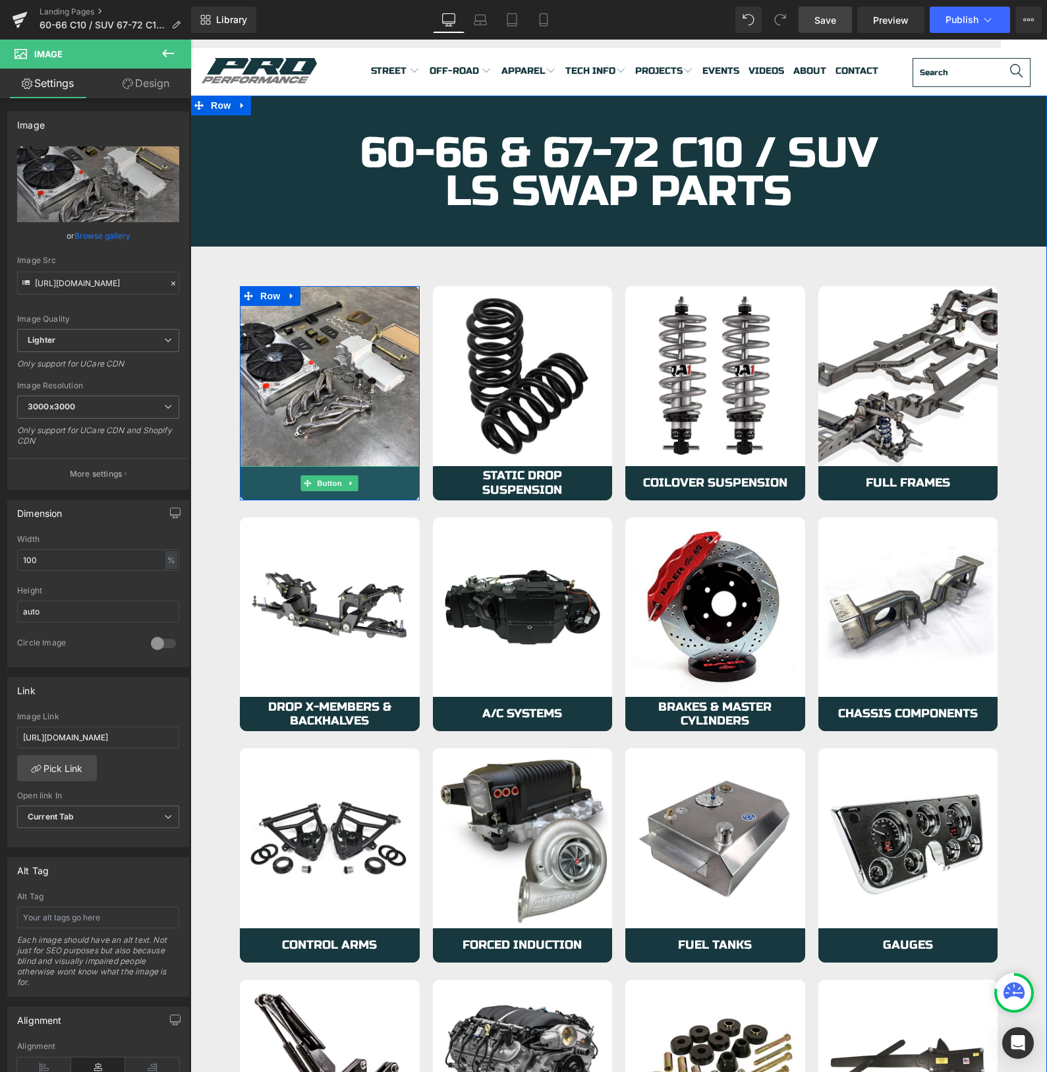
click at [264, 476] on link "Mounts" at bounding box center [330, 483] width 180 height 34
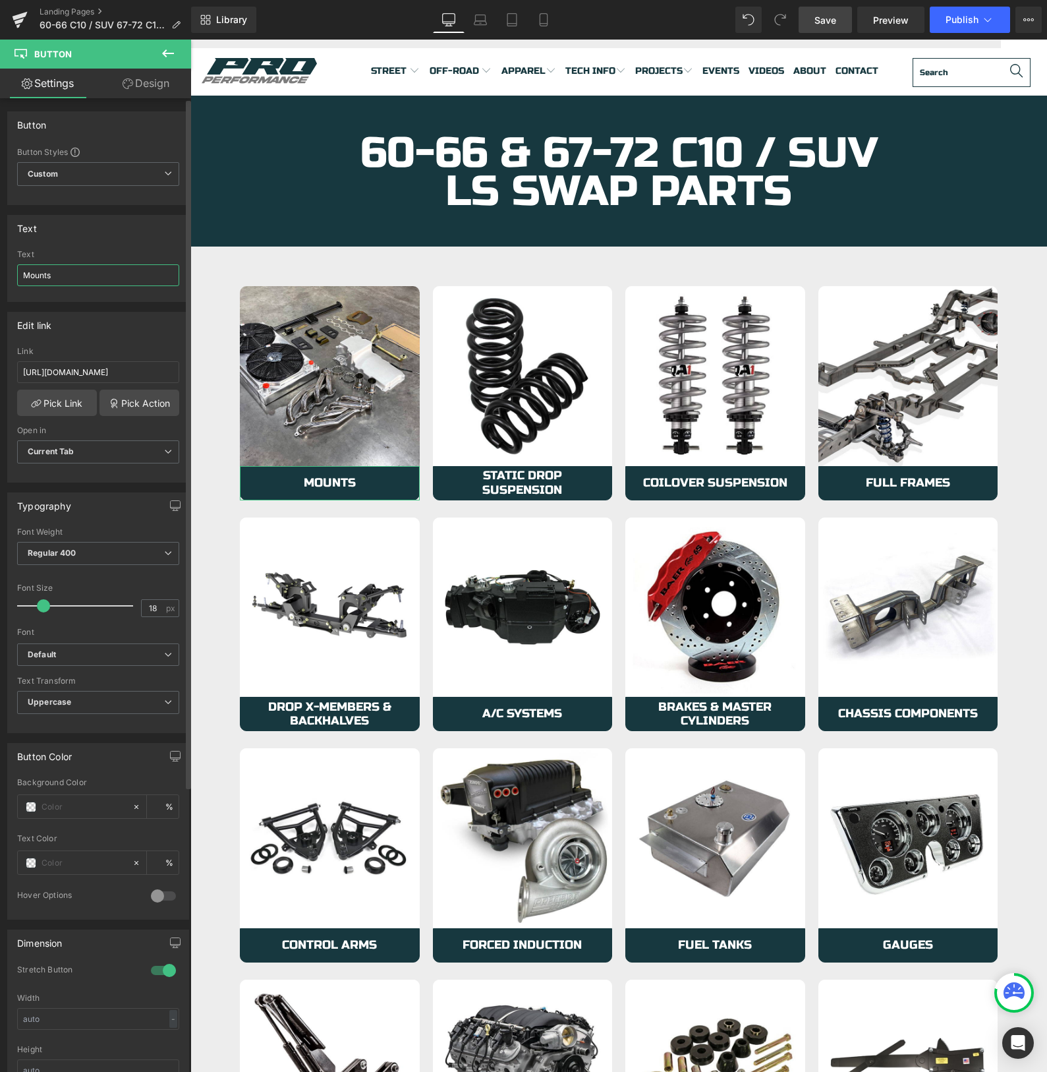
click at [67, 278] on input "Mounts" at bounding box center [98, 275] width 162 height 22
type input "LS Swap Kit"
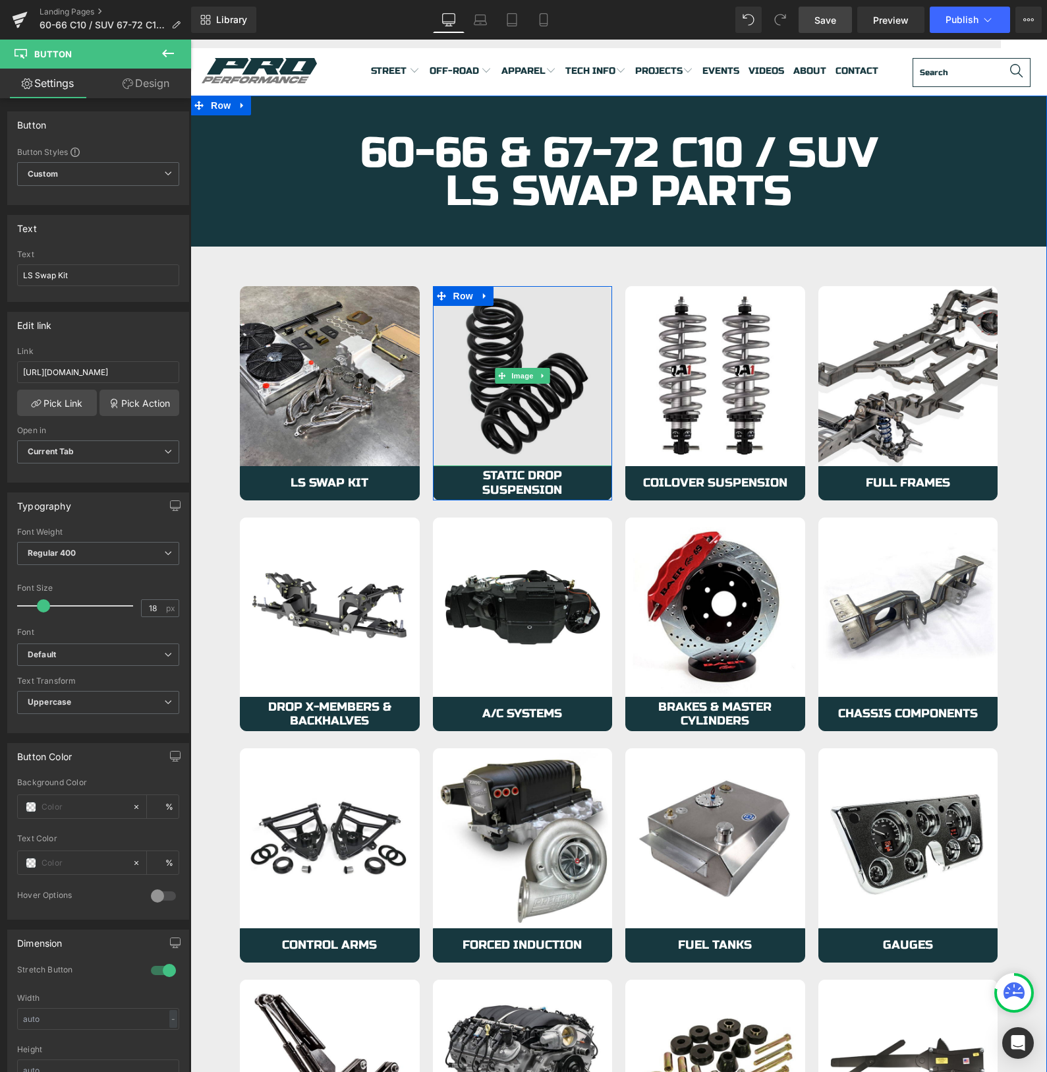
click at [456, 444] on img at bounding box center [523, 376] width 180 height 180
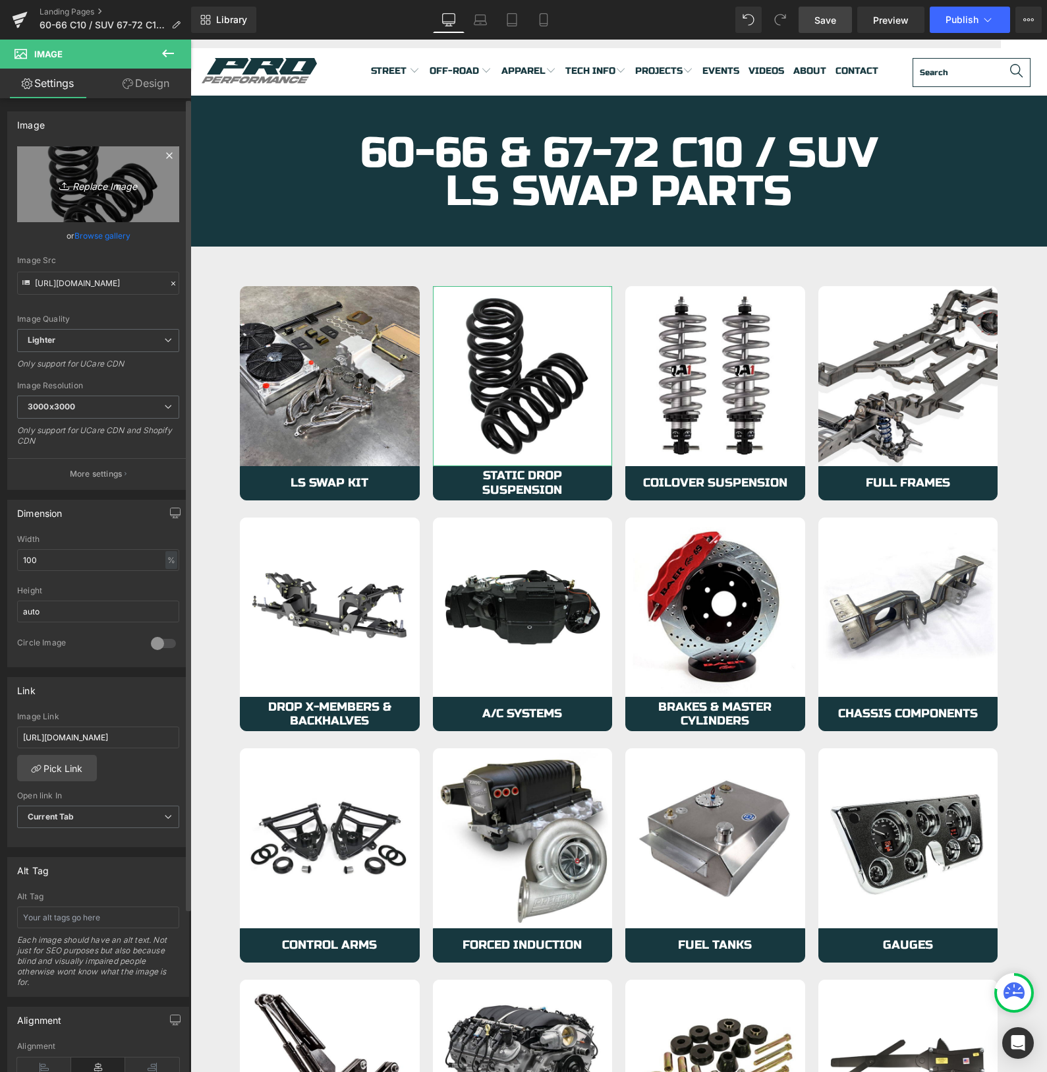
click at [79, 187] on icon "Replace Image" at bounding box center [97, 184] width 105 height 16
type input "C:\fakepath\mount.jpg"
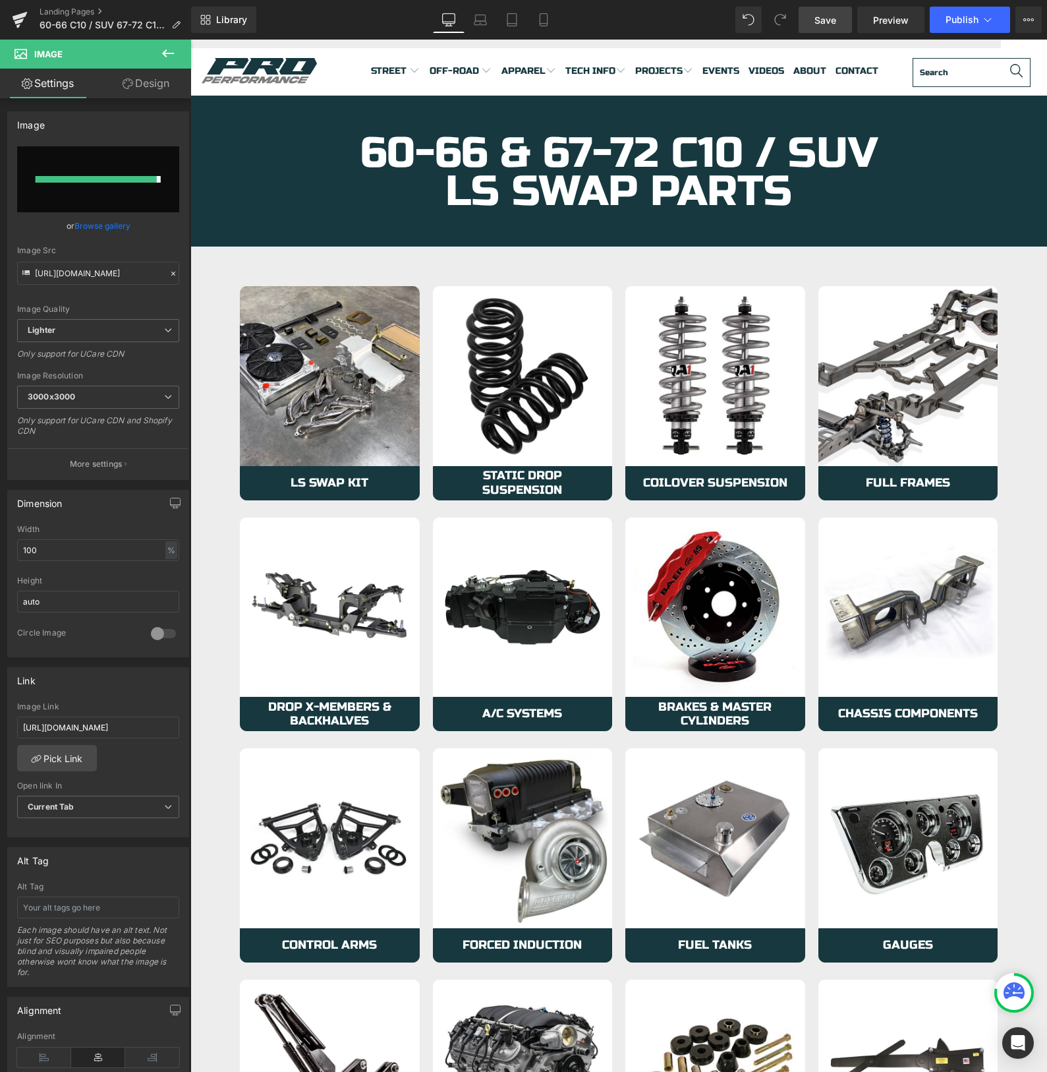
type input "[URL][DOMAIN_NAME]"
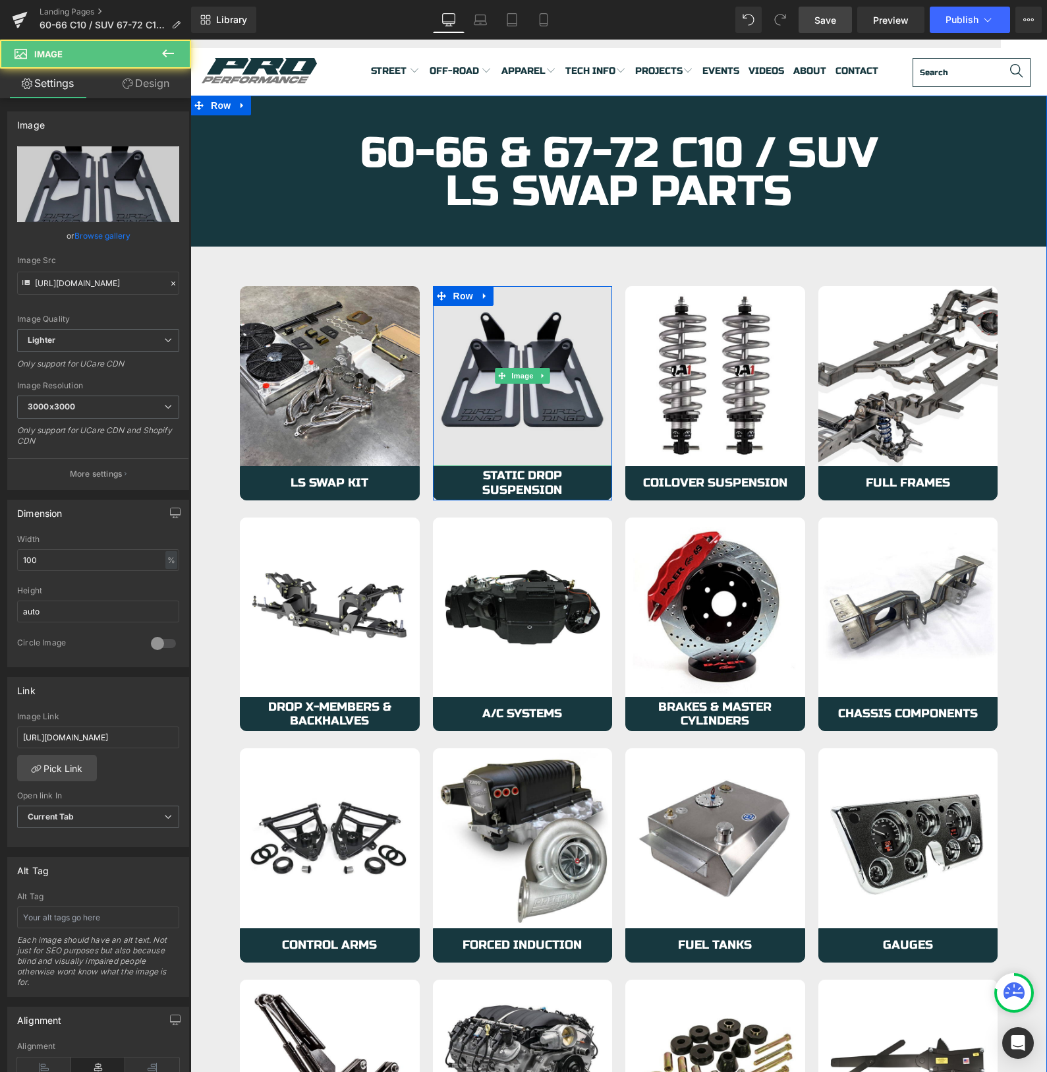
click at [464, 364] on img at bounding box center [523, 376] width 180 height 180
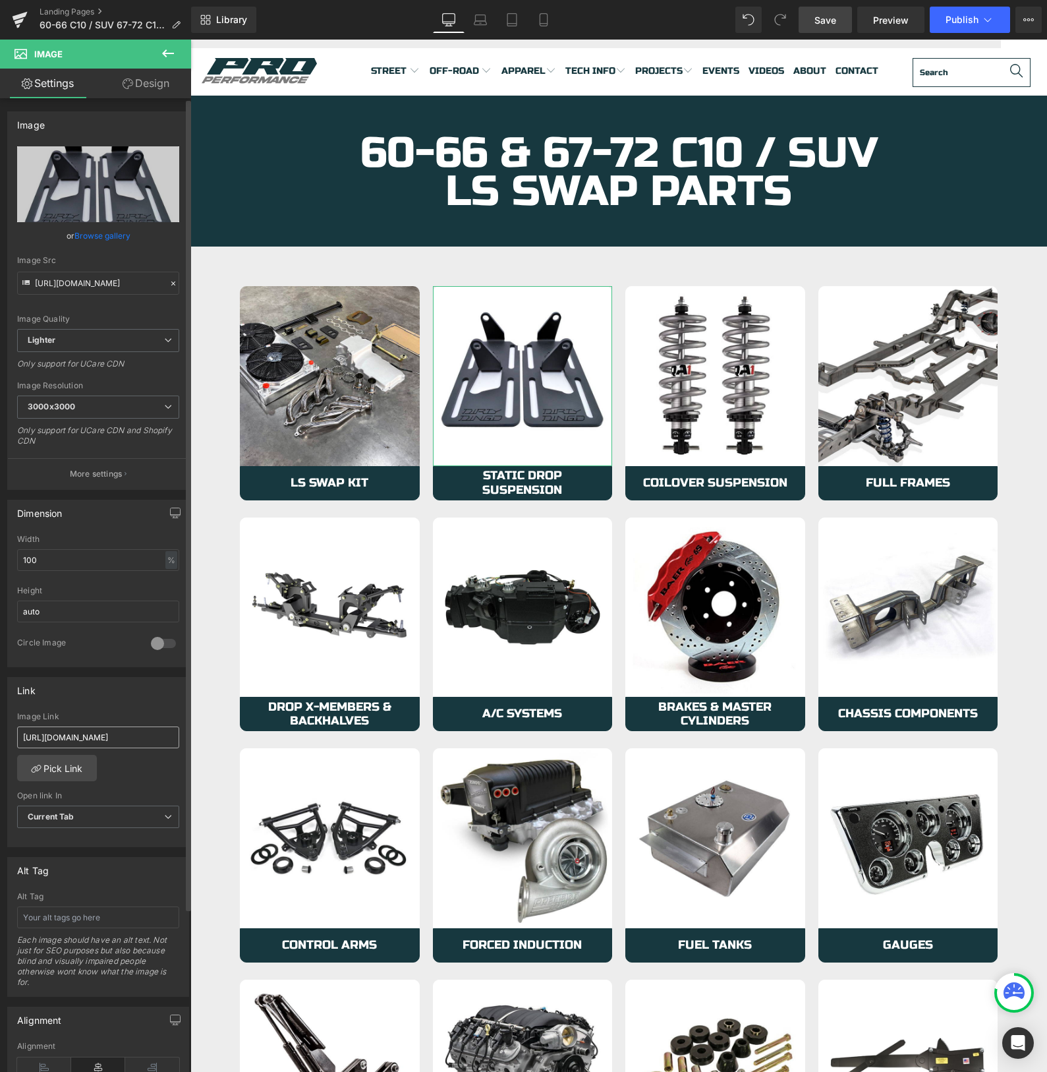
click at [74, 739] on input "[URL][DOMAIN_NAME]" at bounding box center [98, 737] width 162 height 22
type input "[URL][DOMAIN_NAME]"
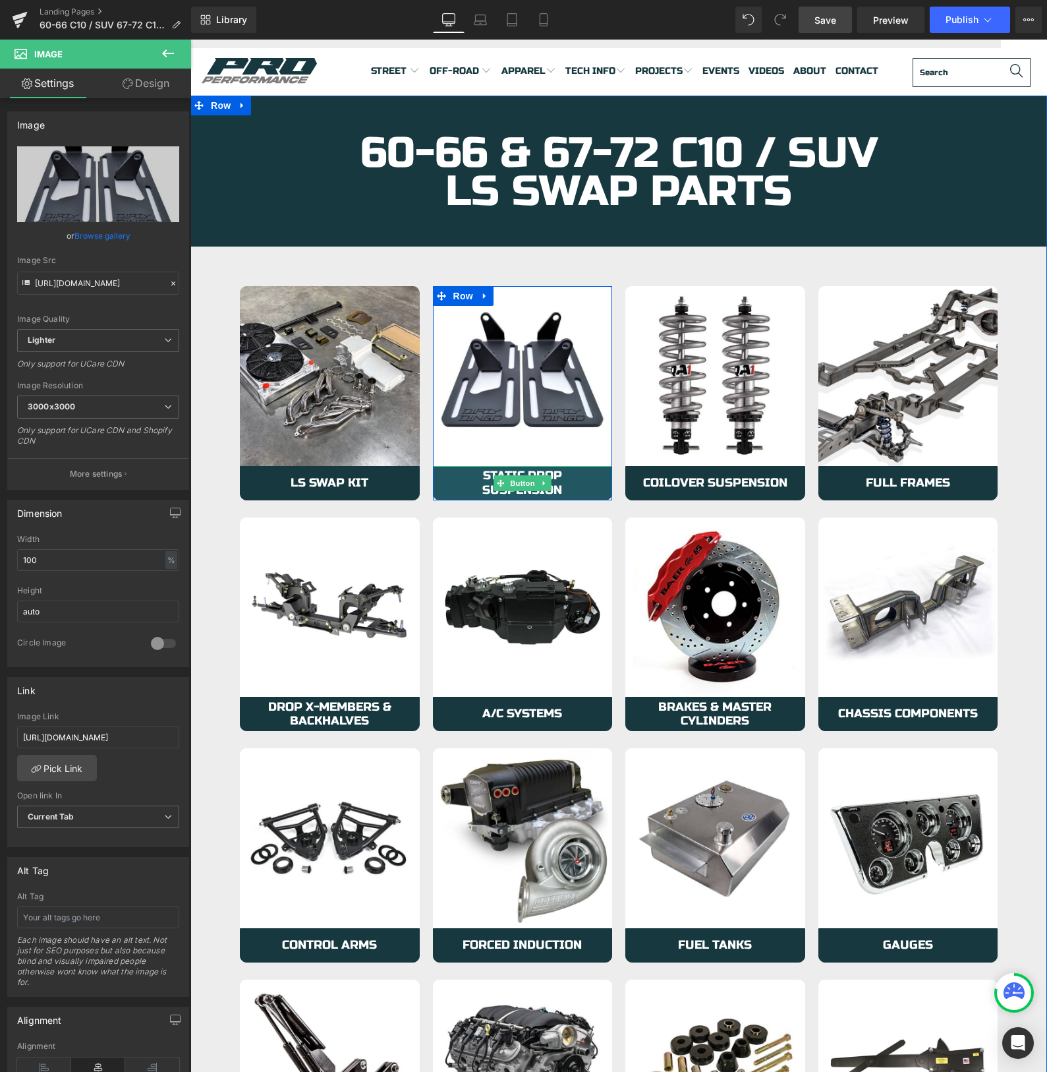
click at [463, 481] on span "Static Drop Suspension" at bounding box center [523, 483] width 152 height 28
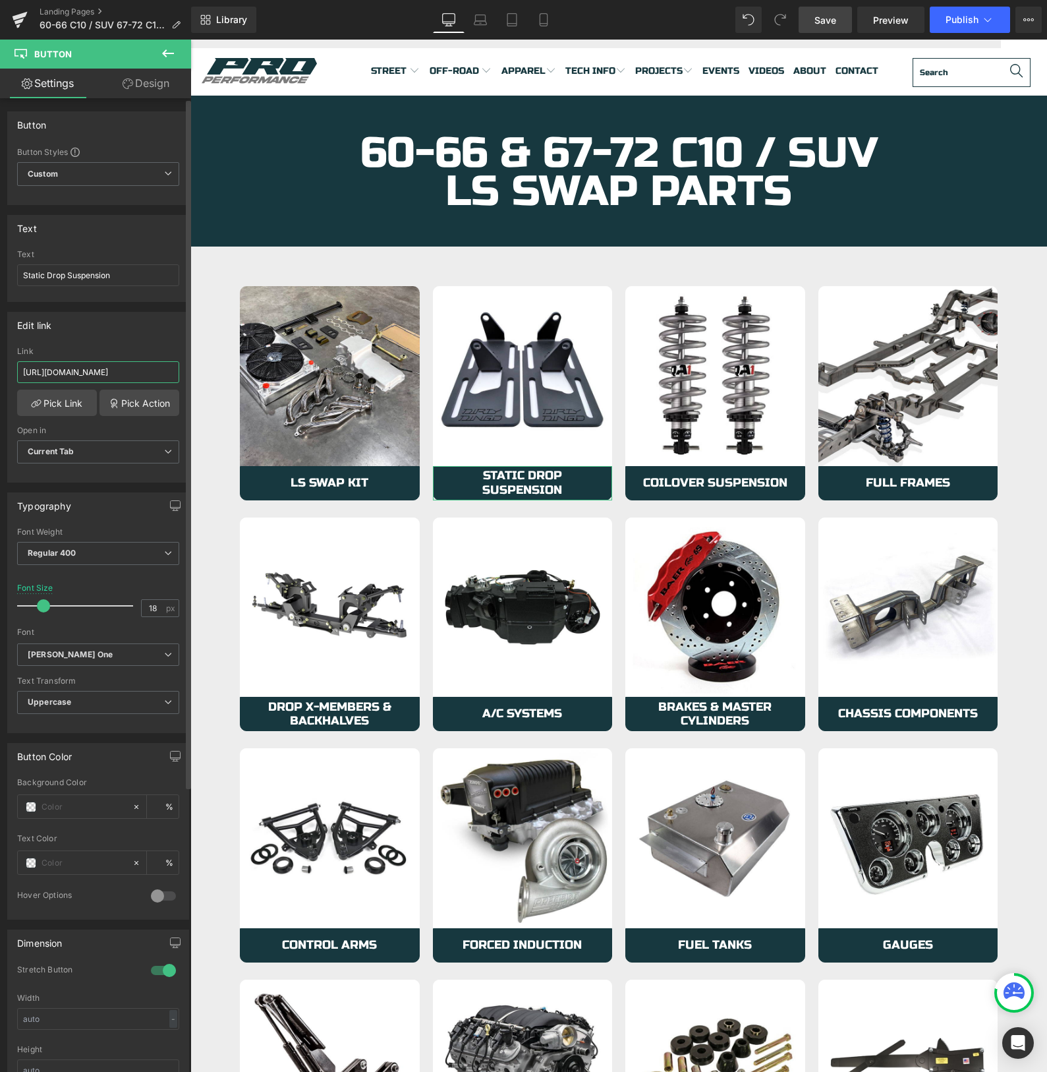
click at [102, 371] on input "[URL][DOMAIN_NAME]" at bounding box center [98, 372] width 162 height 22
paste input "0-66-67-72-c10-ls-mounts"
type input "[URL][DOMAIN_NAME]"
click at [57, 278] on input "Static Drop Suspension" at bounding box center [98, 275] width 162 height 22
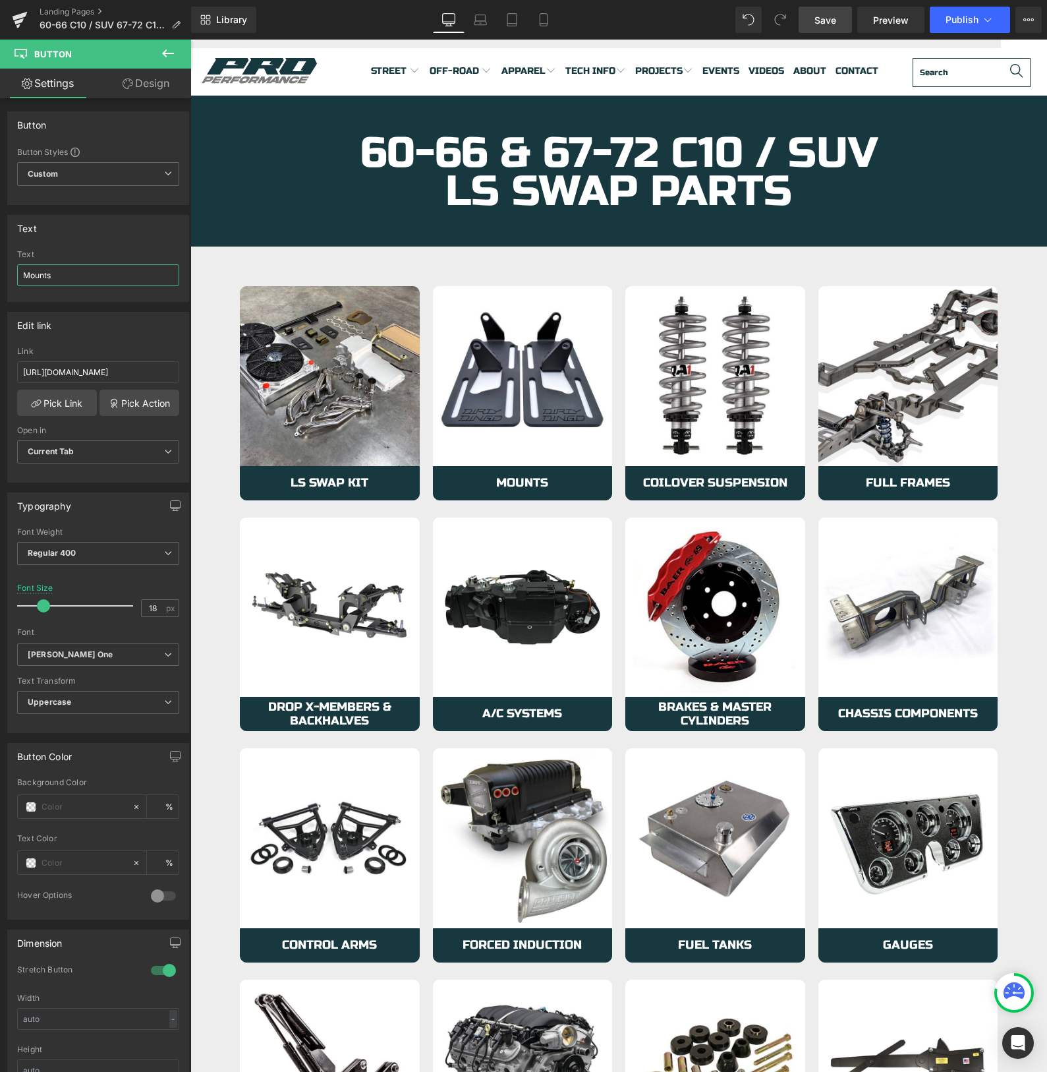
type input "Mounts"
click at [824, 22] on span "Save" at bounding box center [826, 20] width 22 height 14
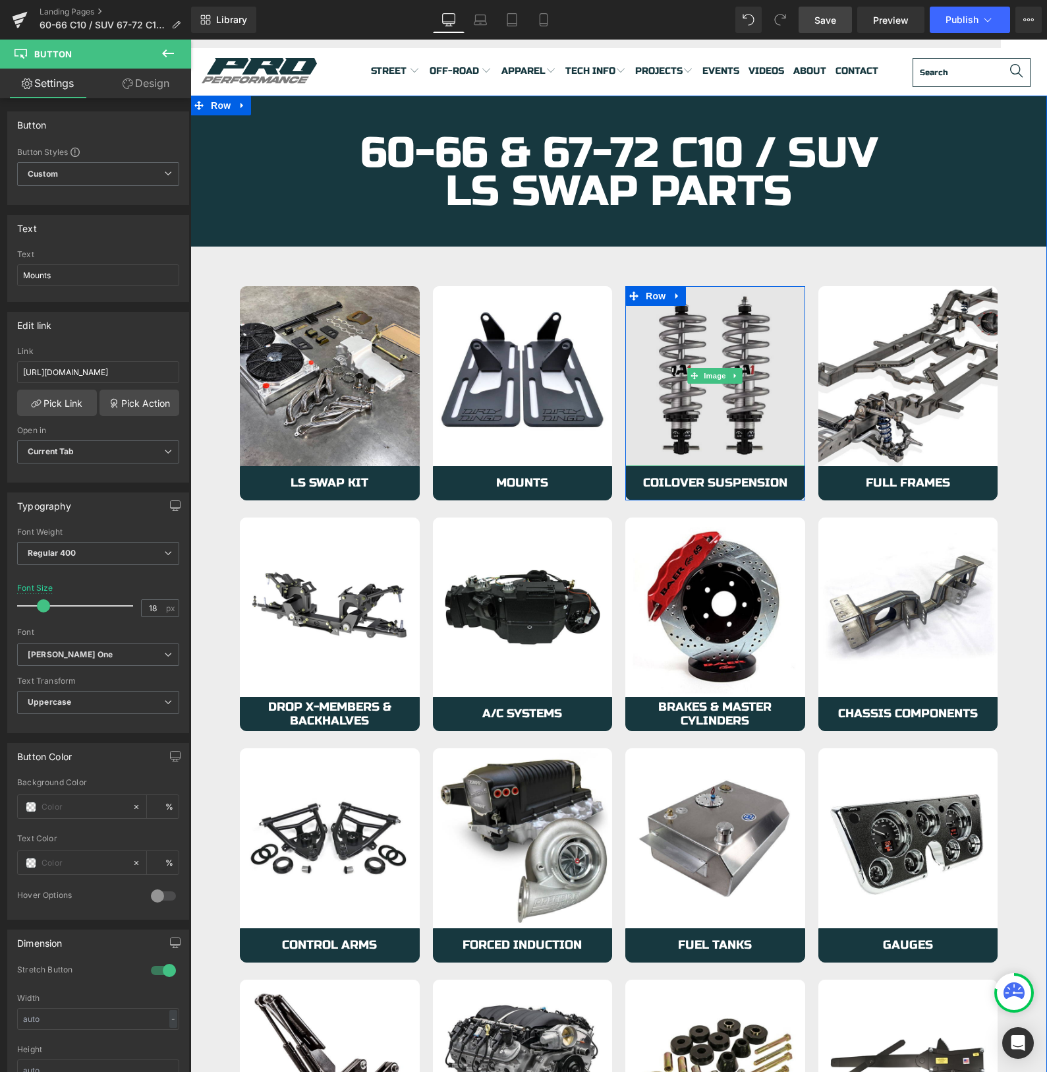
click at [657, 414] on img at bounding box center [715, 376] width 180 height 180
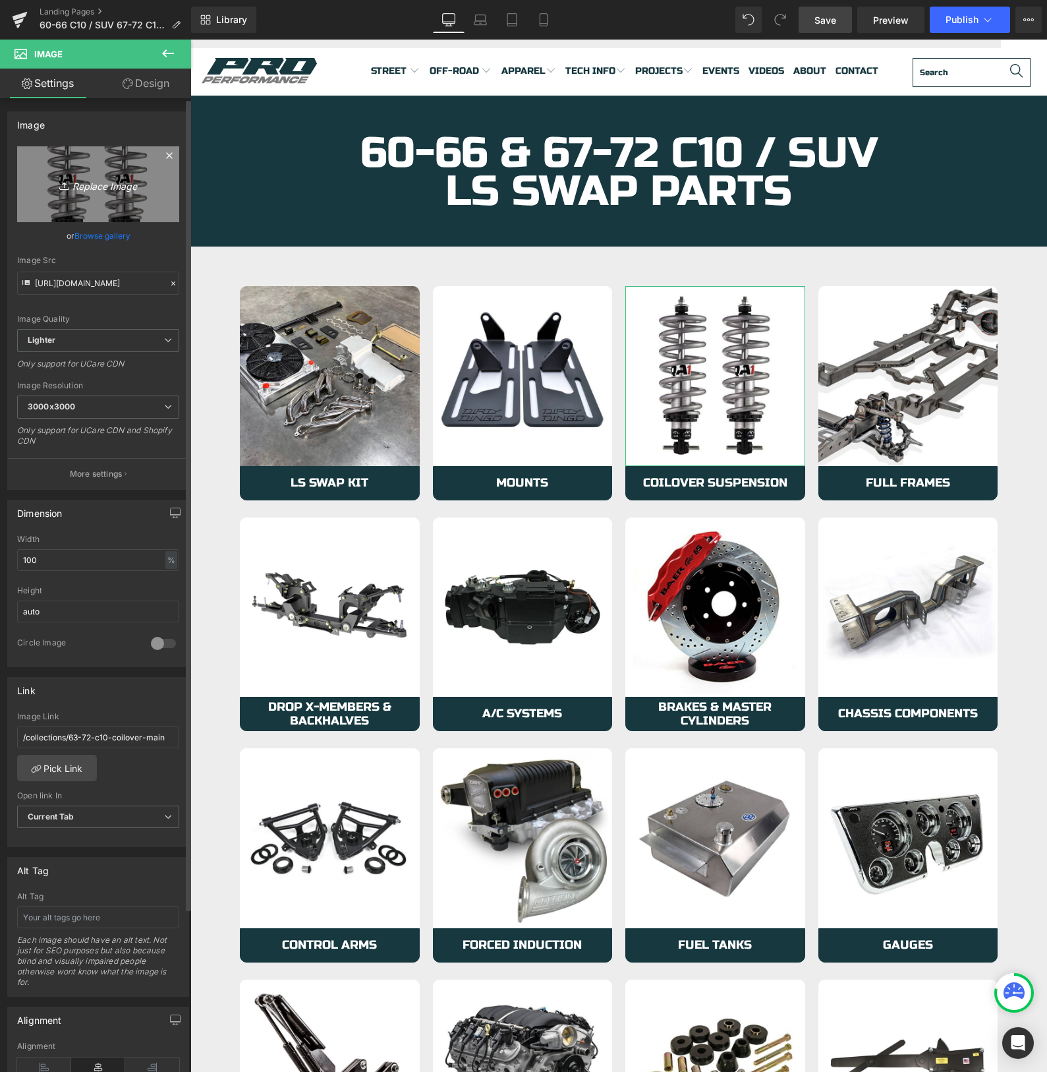
click at [107, 181] on icon "Replace Image" at bounding box center [97, 184] width 105 height 16
type input "C:\fakepath\Engine-Management.jpg"
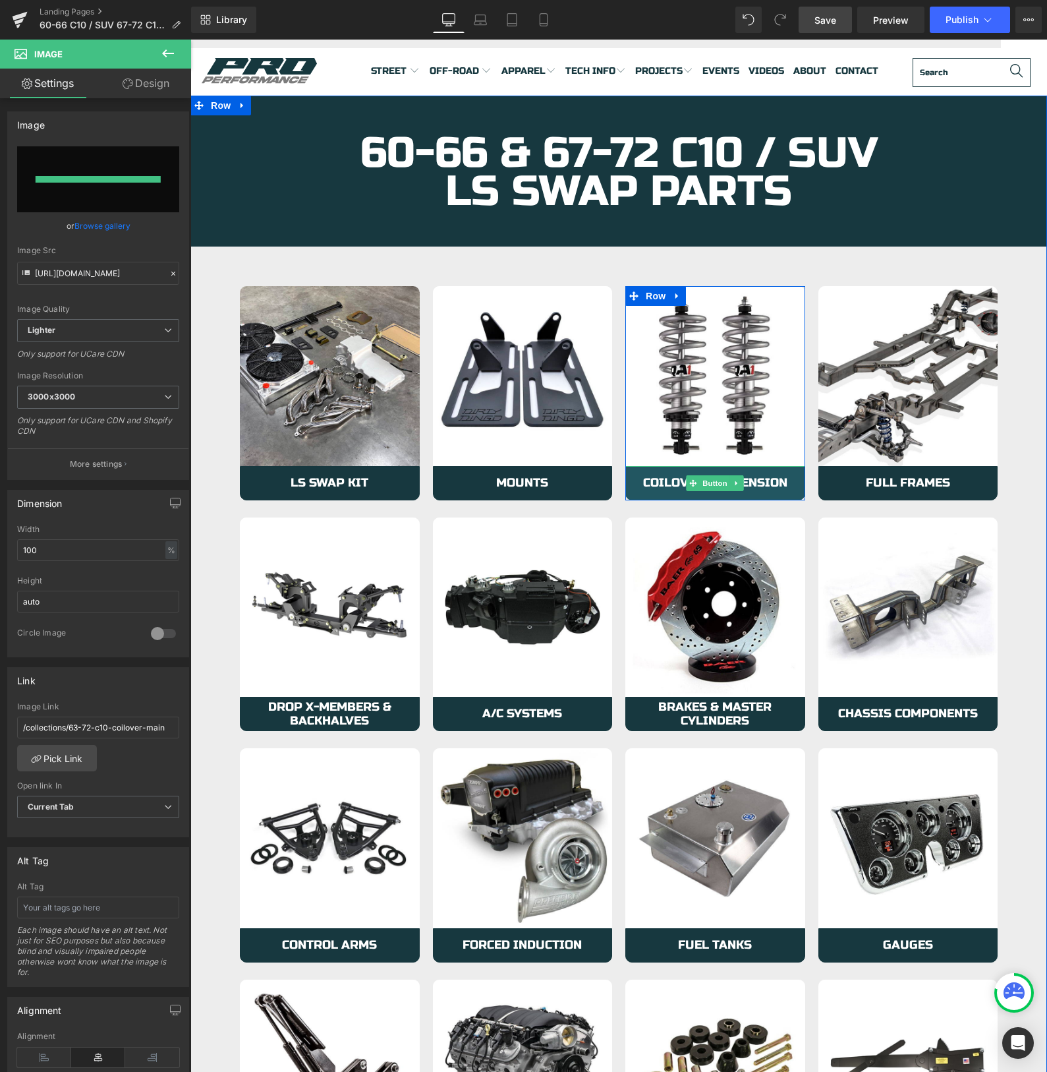
type input "[URL][DOMAIN_NAME]"
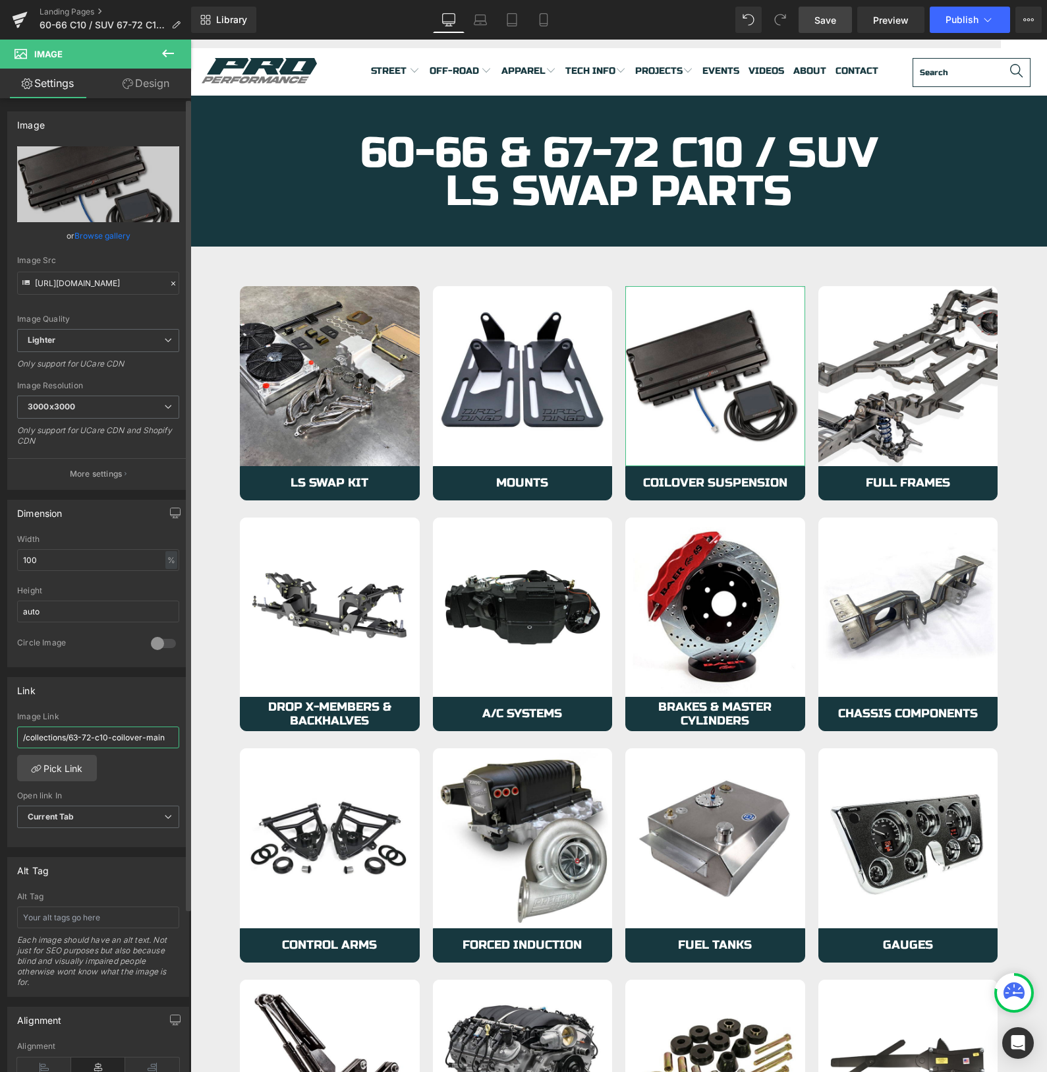
click at [94, 735] on input "/collections/63-72-c10-coilover-main" at bounding box center [98, 737] width 162 height 22
paste input "[URL][DOMAIN_NAME]"
type input "[URL][DOMAIN_NAME]"
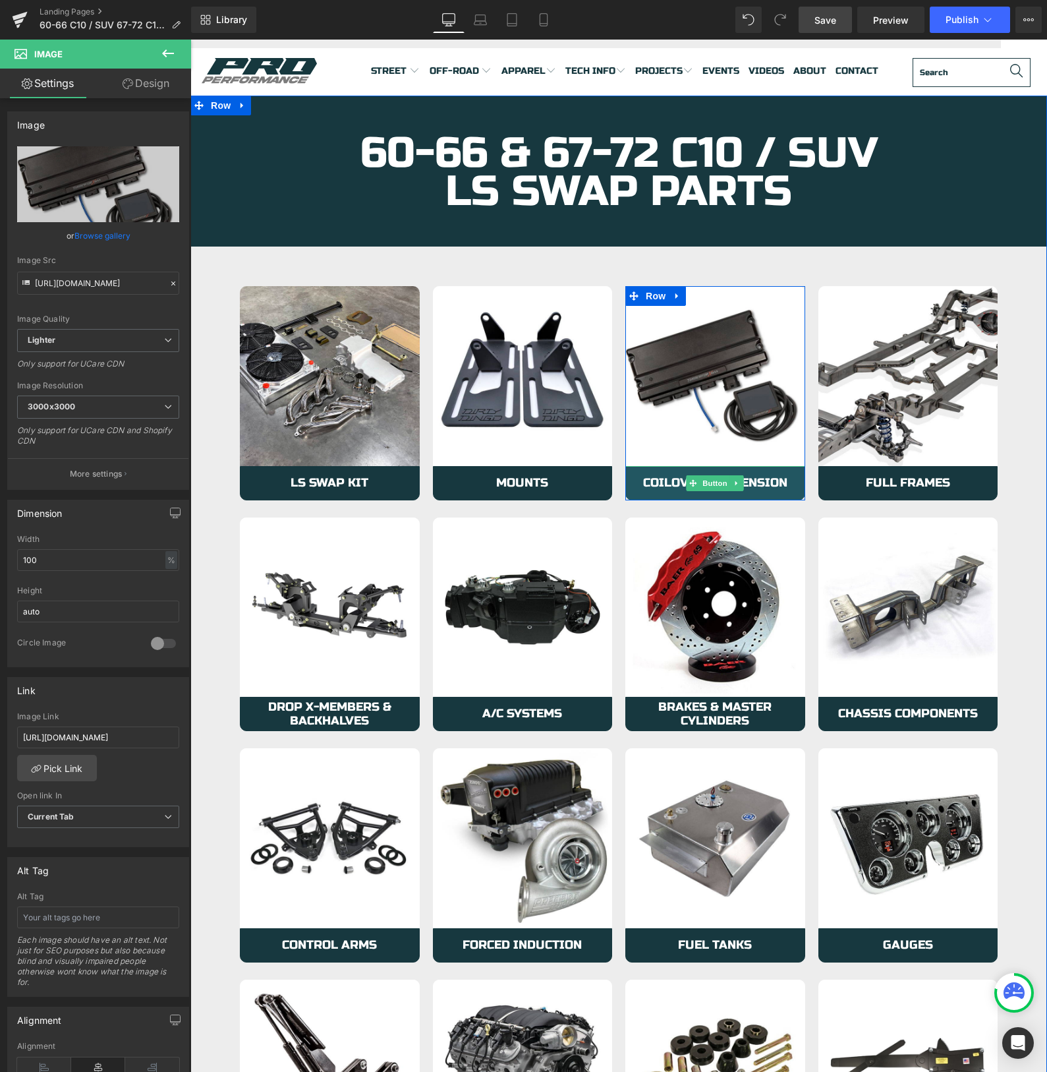
click at [637, 486] on link "Coilover Suspension" at bounding box center [715, 483] width 180 height 34
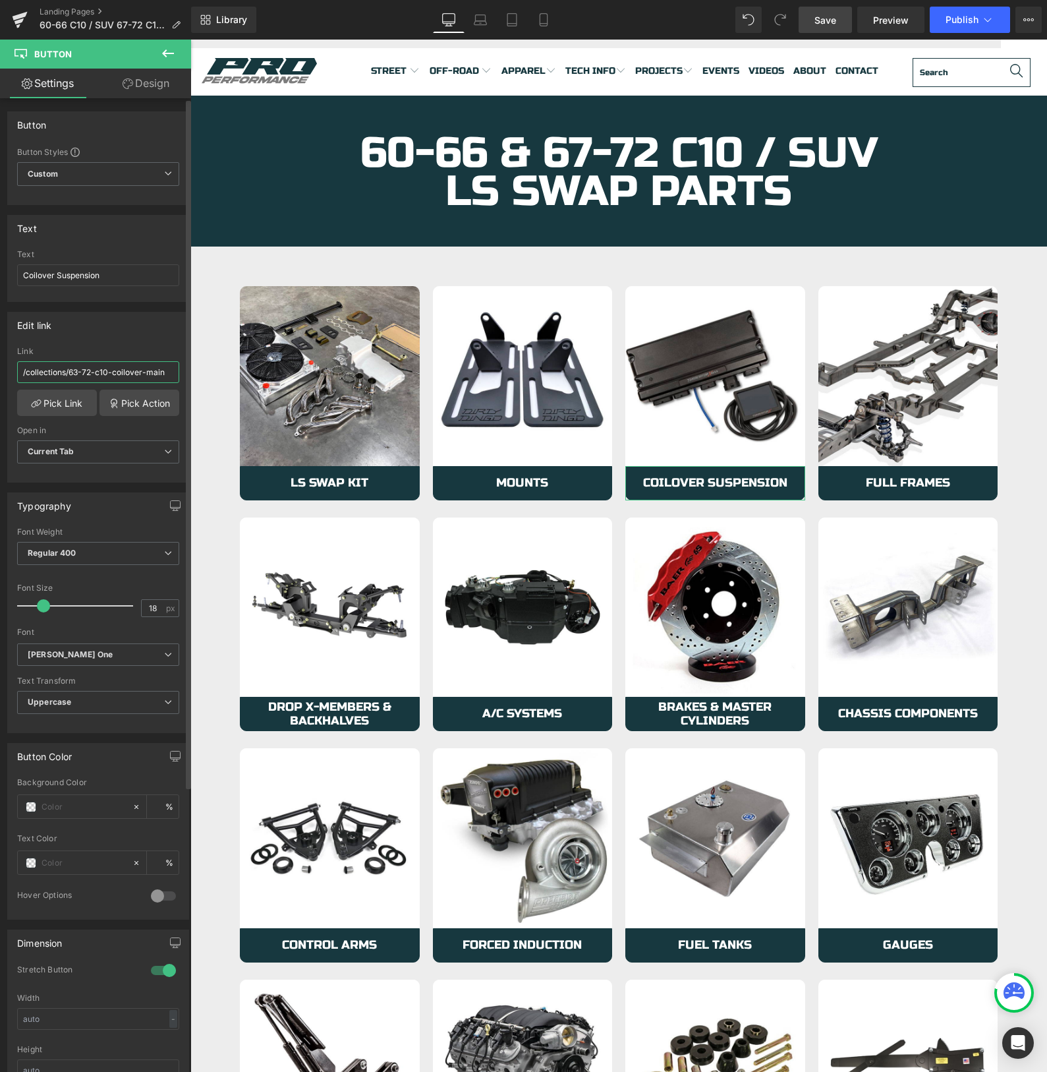
click at [75, 374] on input "/collections/63-72-c10-coilover-main" at bounding box center [98, 372] width 162 height 22
paste input "[URL][DOMAIN_NAME]"
type input "[URL][DOMAIN_NAME]"
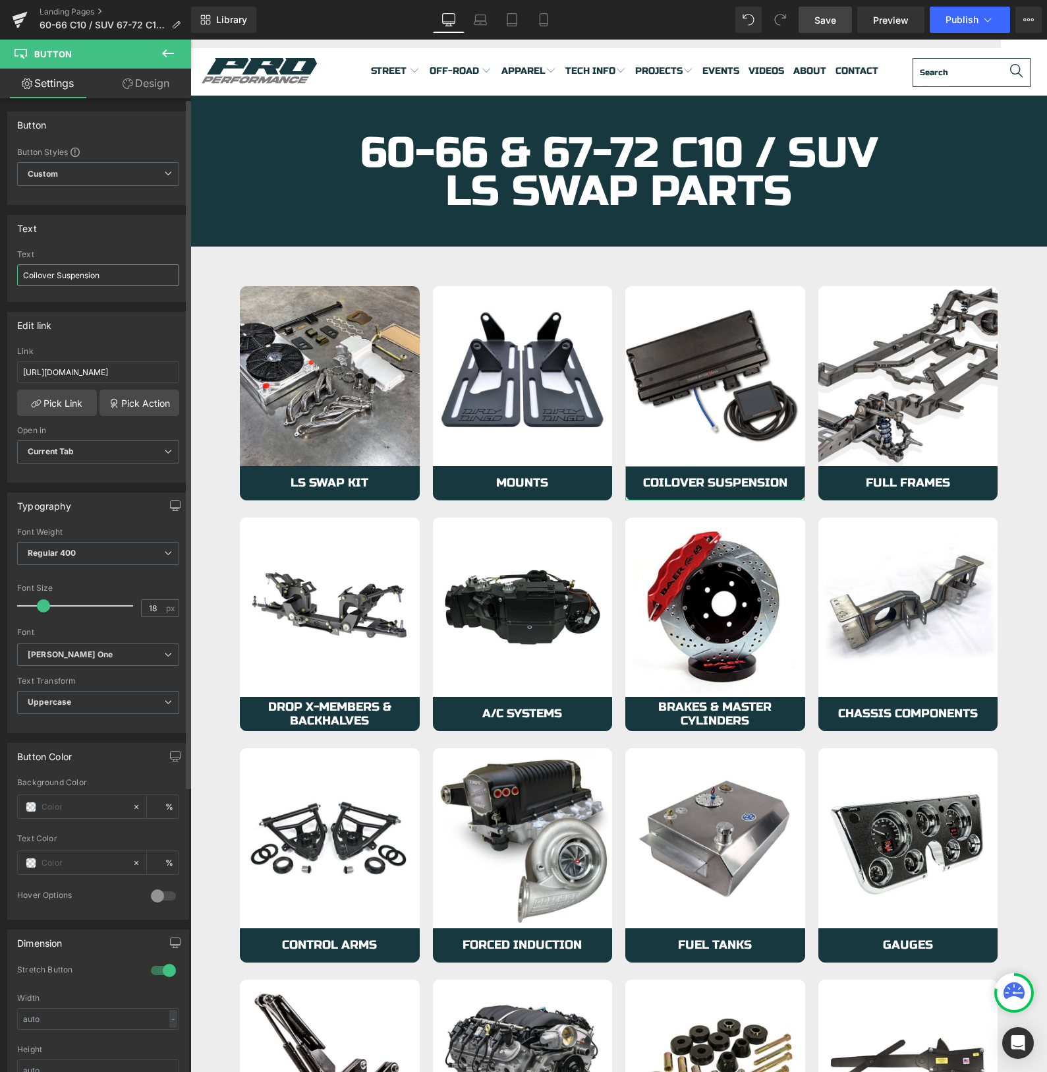
click at [69, 272] on input "Coilover Suspension" at bounding box center [98, 275] width 162 height 22
type input "Engine Management"
click at [830, 21] on span "Save" at bounding box center [826, 20] width 22 height 14
